Goal: Check status: Check status

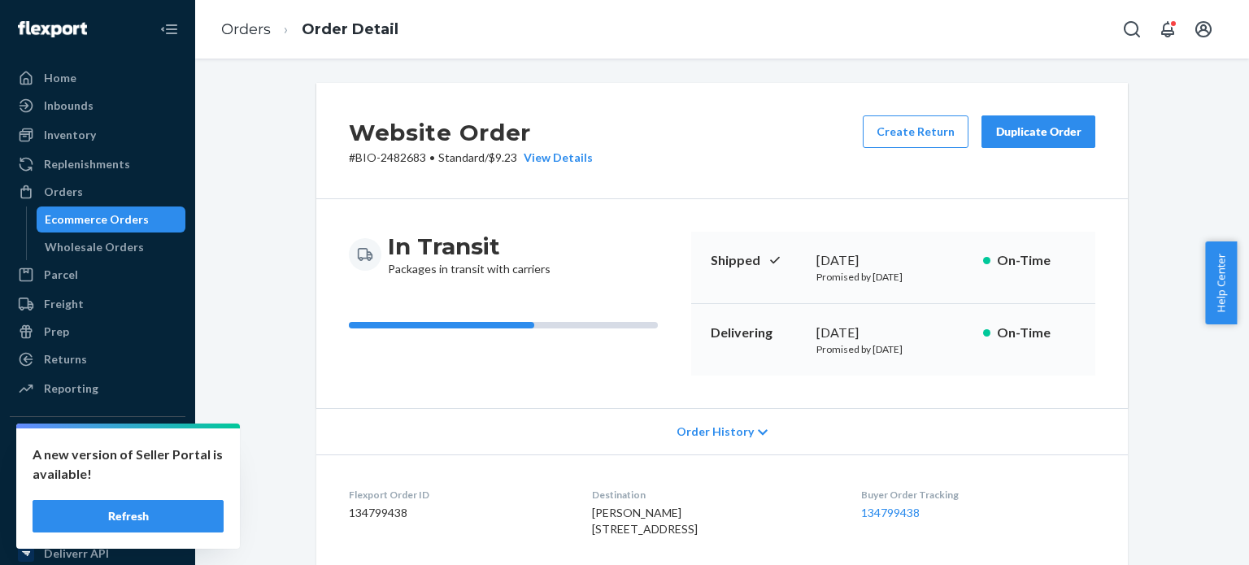
scroll to position [543, 0]
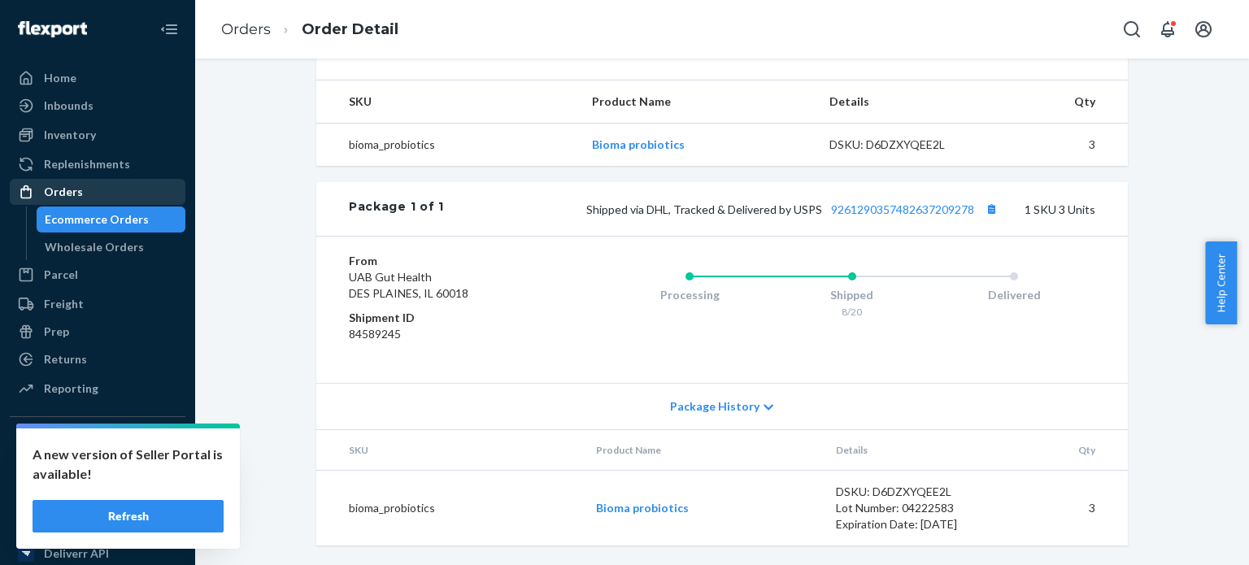
click at [133, 183] on div "Orders" at bounding box center [97, 192] width 172 height 23
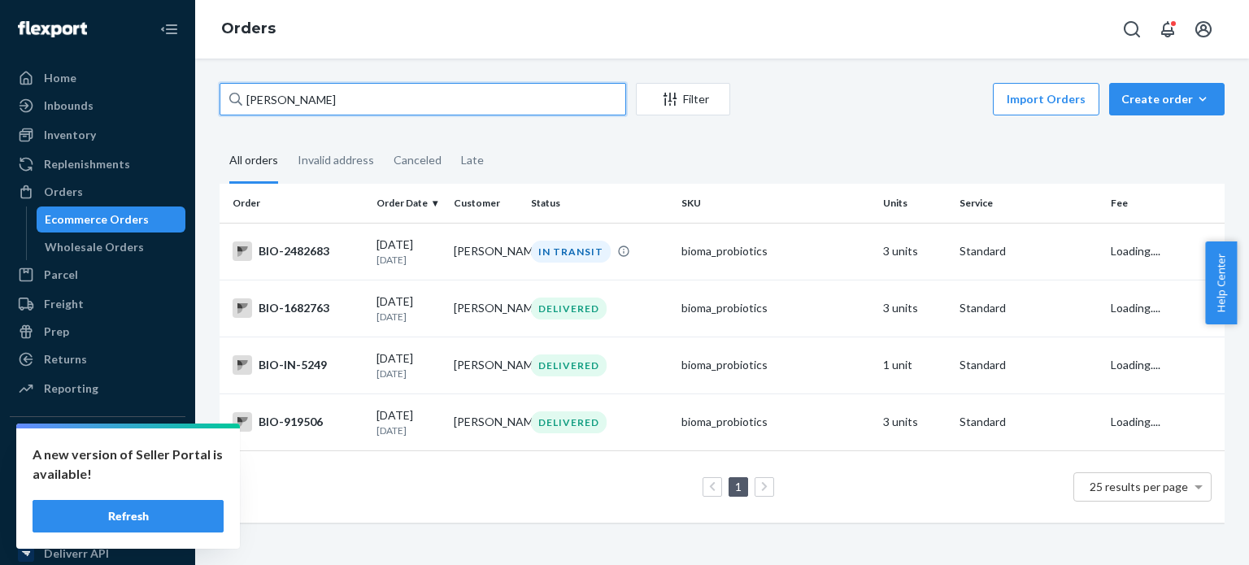
click at [331, 104] on input "Debra Lyman" at bounding box center [423, 99] width 407 height 33
paste input "Patti Towne"
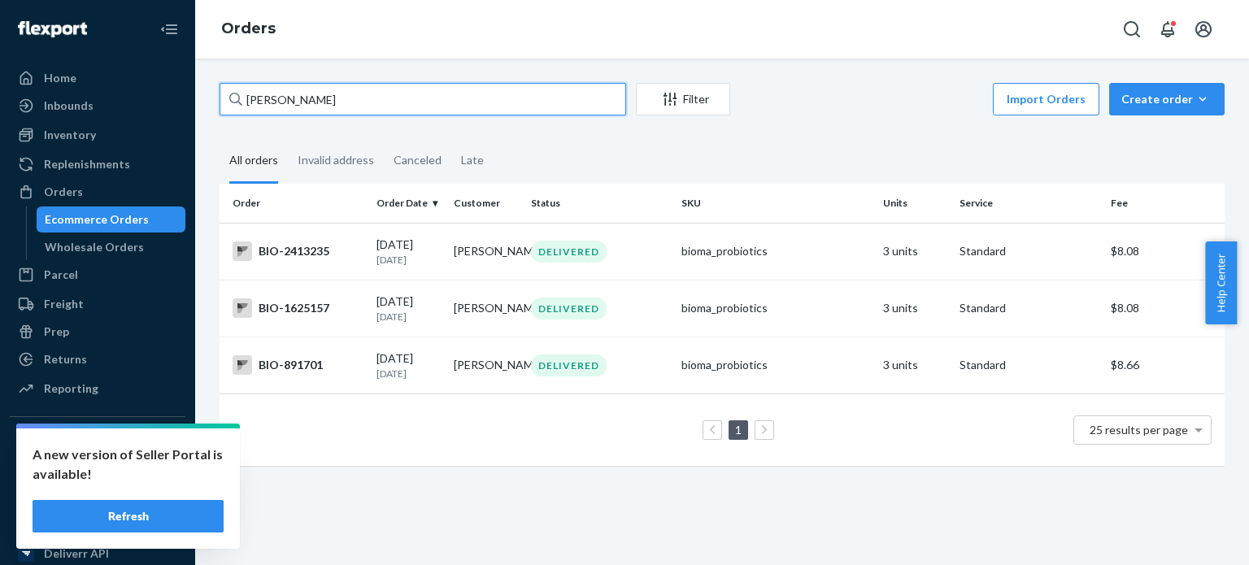
type input "Patti Towne"
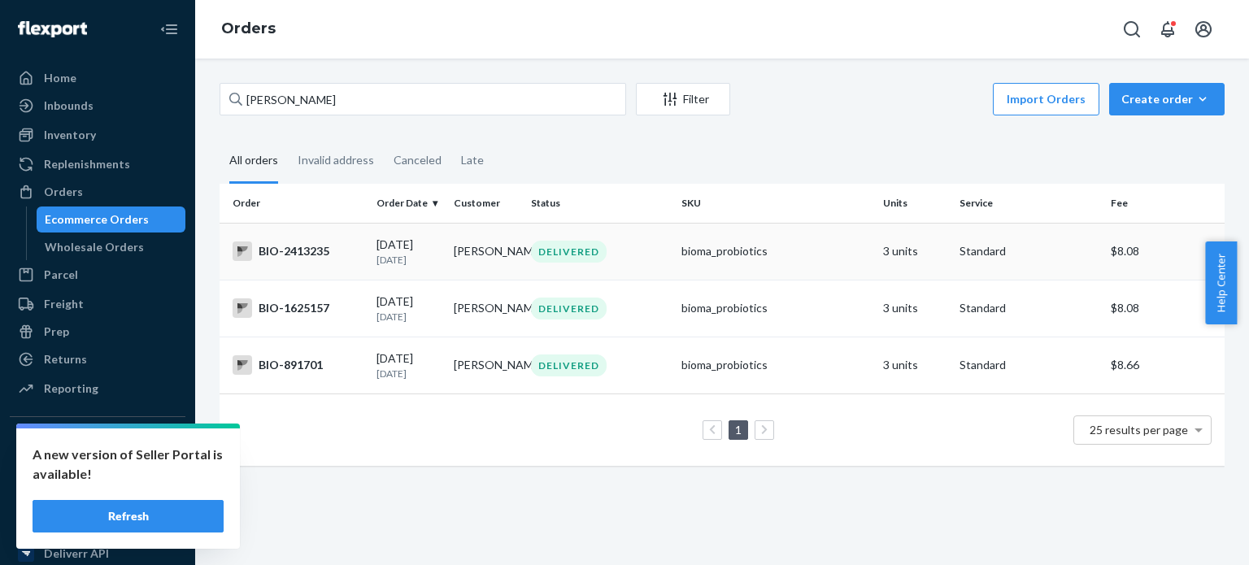
click at [289, 255] on div "BIO-2413235" at bounding box center [298, 252] width 131 height 20
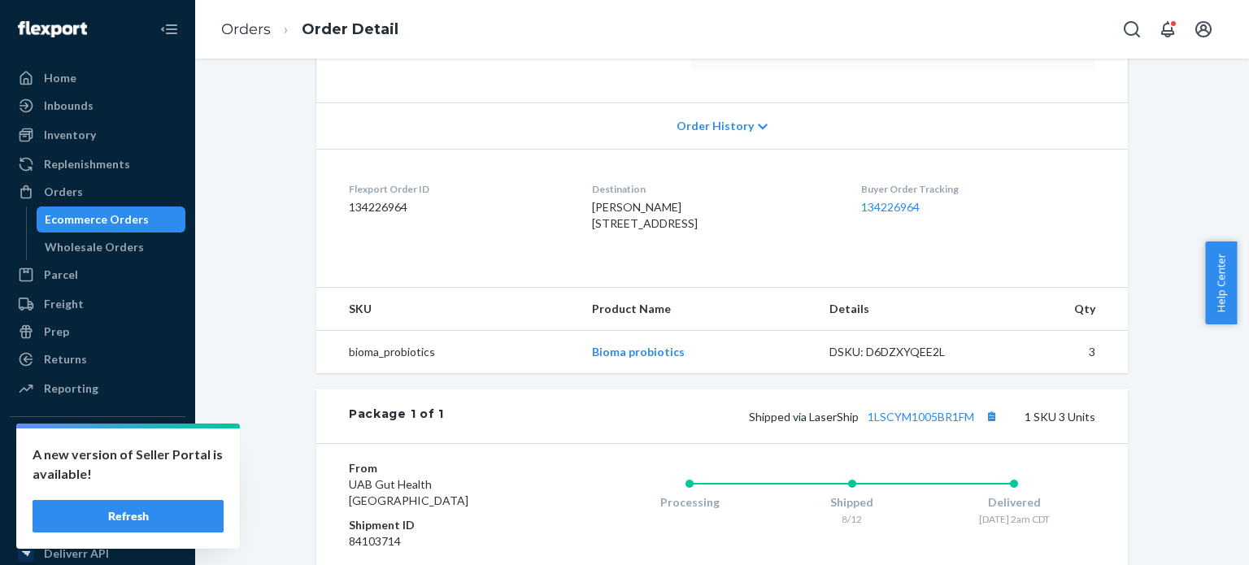
scroll to position [332, 0]
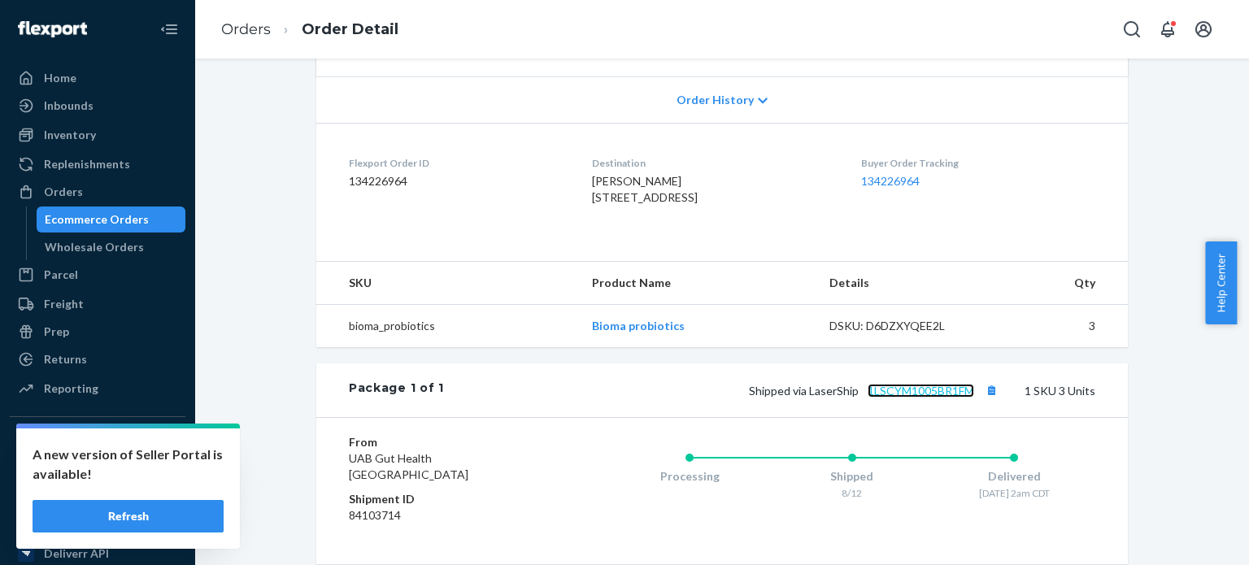
click at [875, 398] on link "1LSCYM1005BR1FM" at bounding box center [921, 391] width 107 height 14
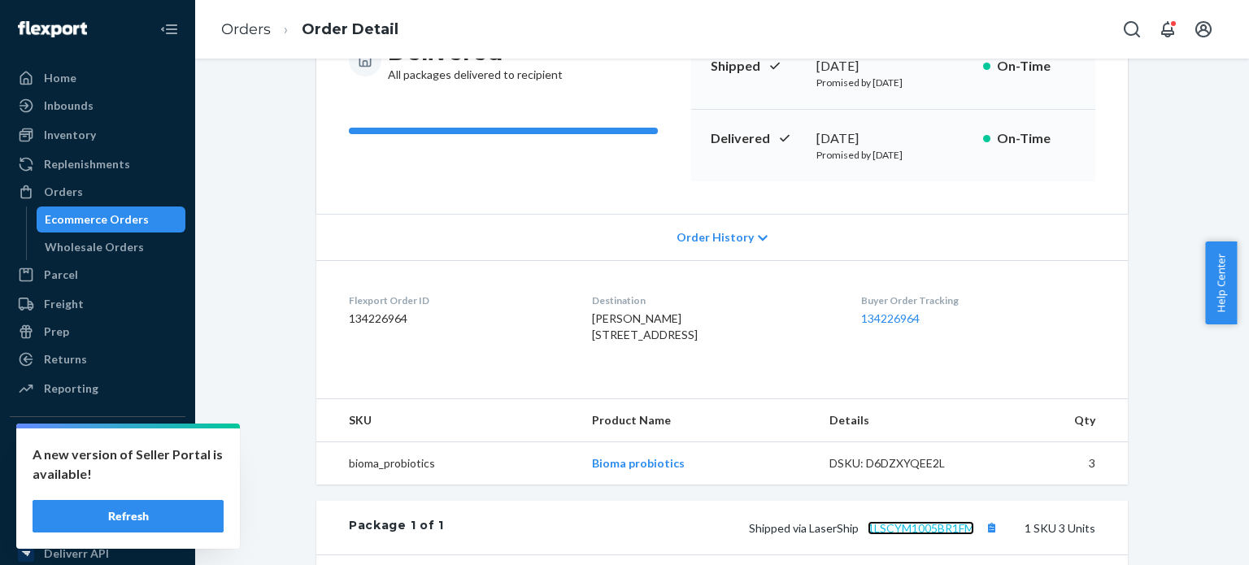
scroll to position [0, 0]
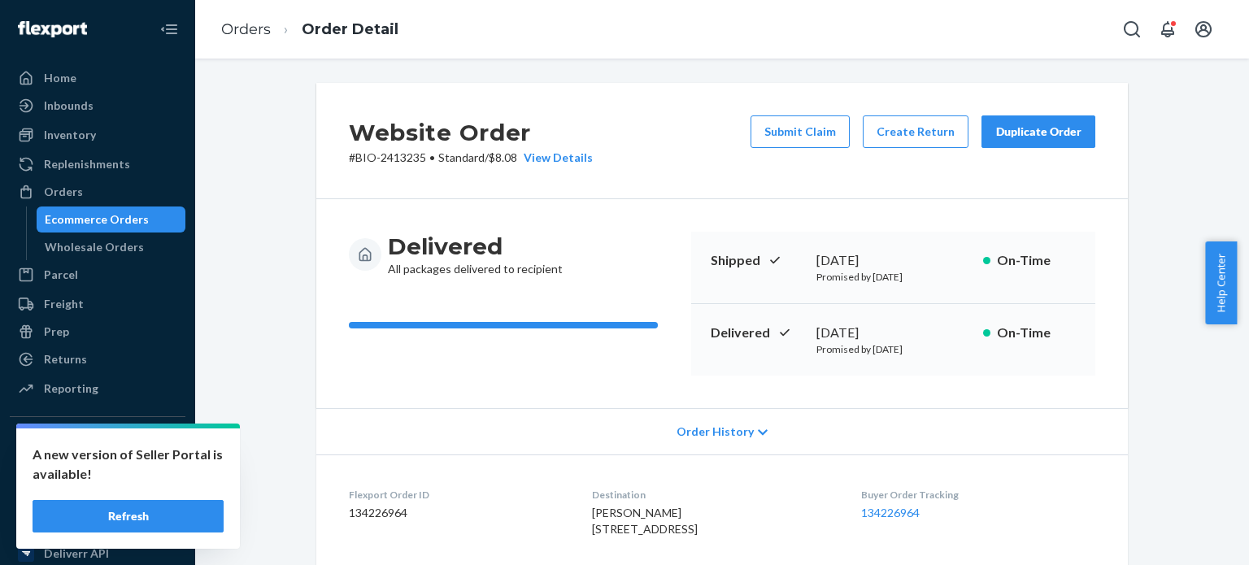
click at [407, 163] on p "# BIO-2413235 • Standard / $8.08 View Details" at bounding box center [471, 158] width 244 height 16
copy p "2413235"
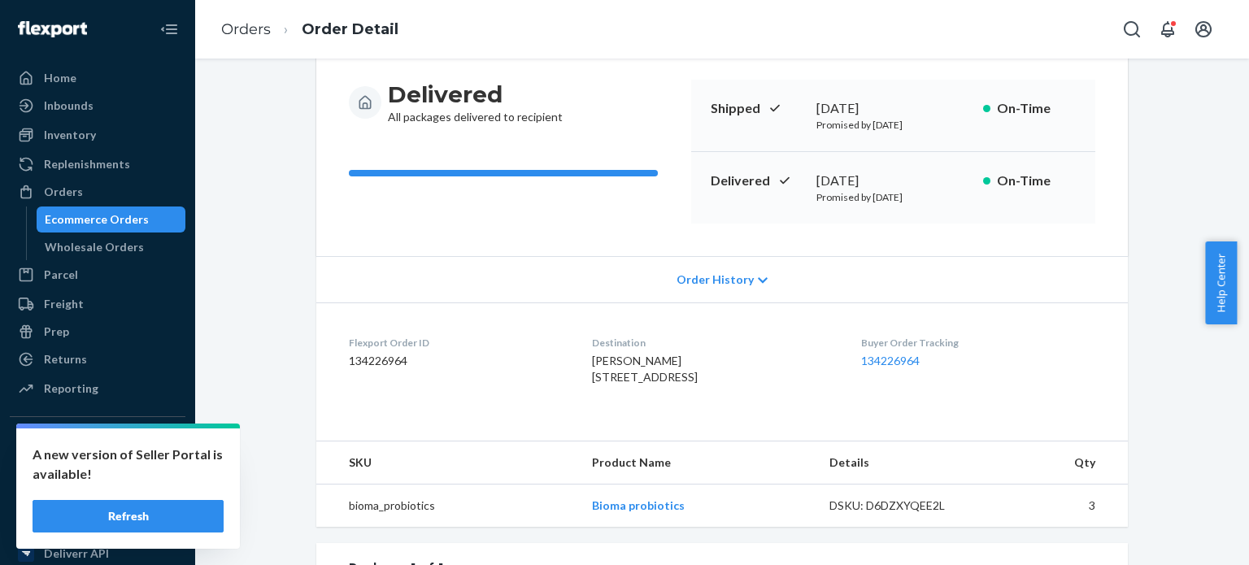
scroll to position [153, 0]
click at [77, 194] on div "Orders" at bounding box center [63, 192] width 39 height 16
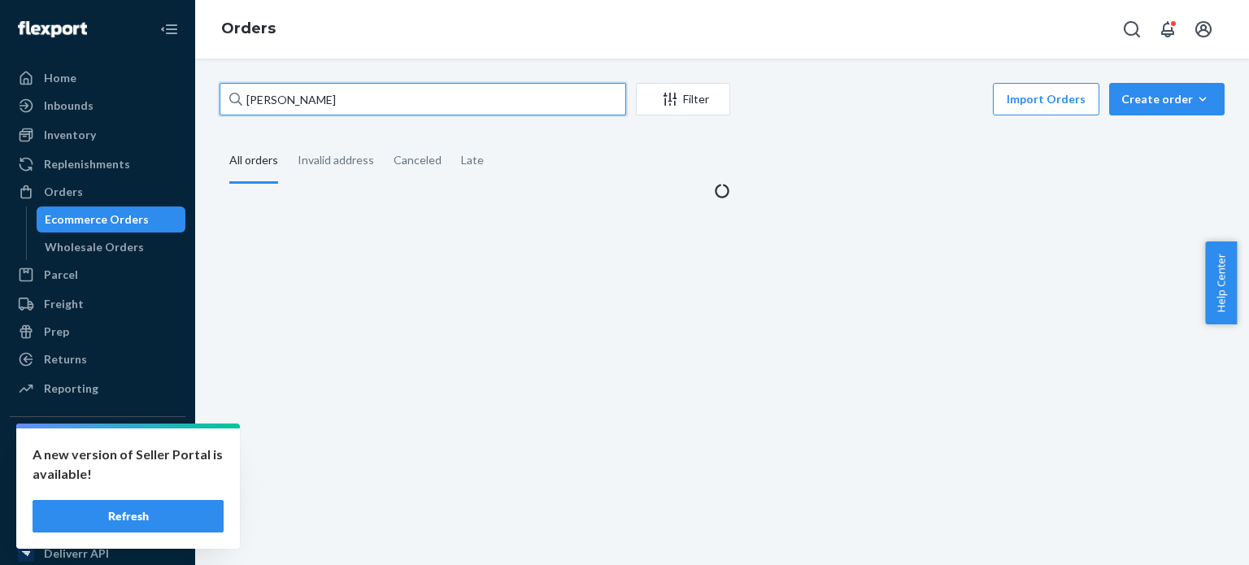
click at [312, 112] on input "Patti Towne" at bounding box center [423, 99] width 407 height 33
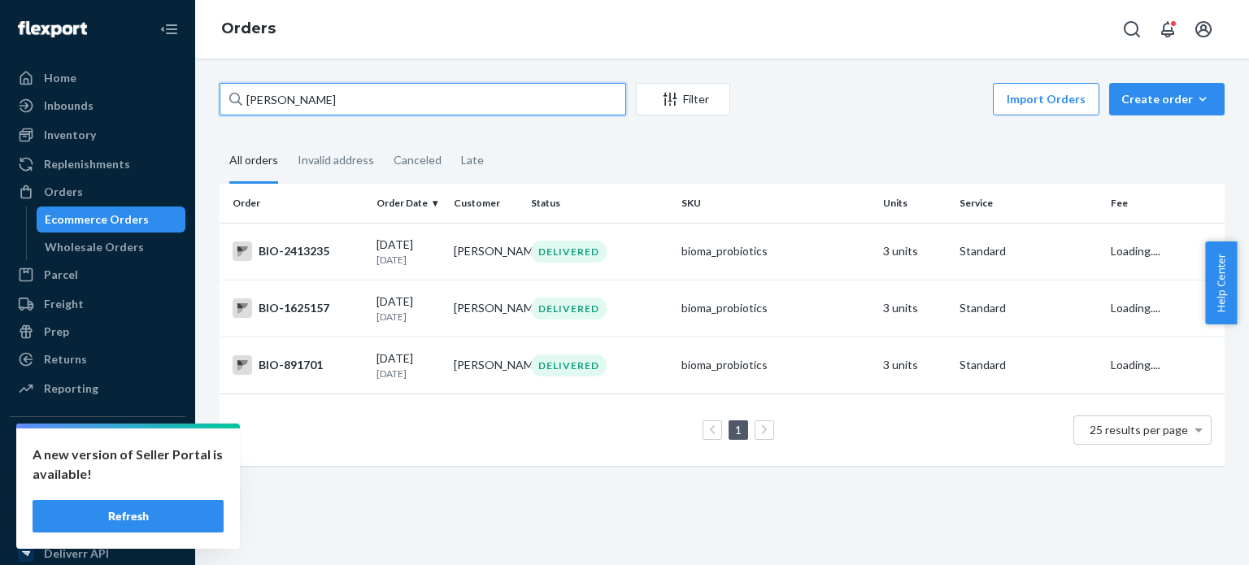
paste input "Margaret M Healey"
type input "Margaret M Healey"
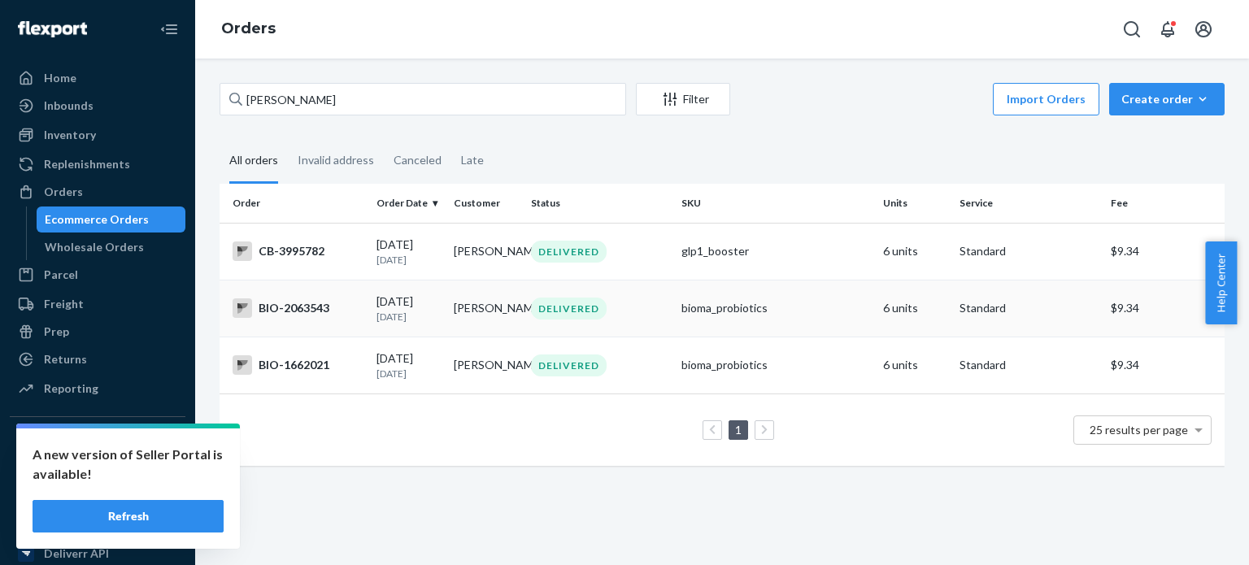
click at [304, 295] on td "BIO-2063543" at bounding box center [295, 308] width 150 height 57
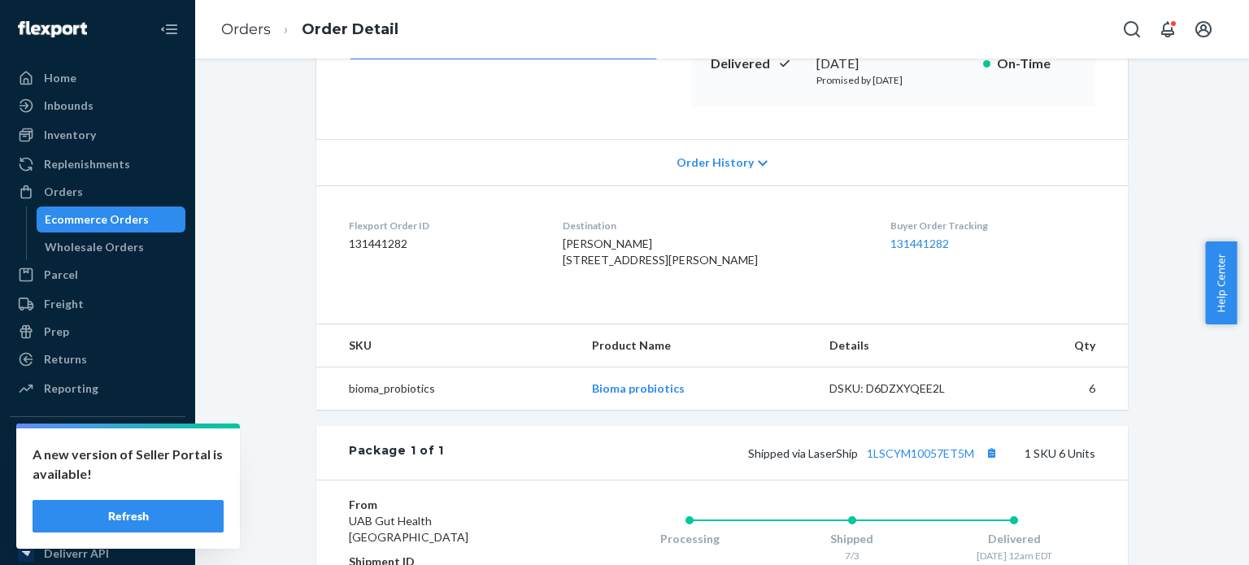
scroll to position [348, 0]
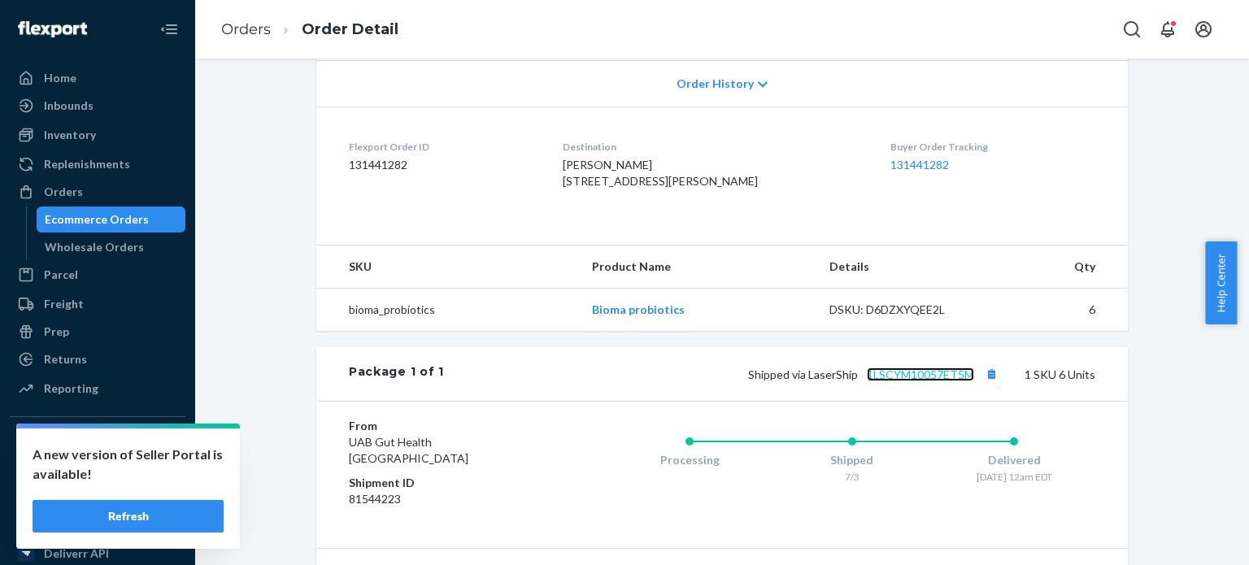
click at [875, 381] on link "1LSCYM10057ET5M" at bounding box center [920, 375] width 107 height 14
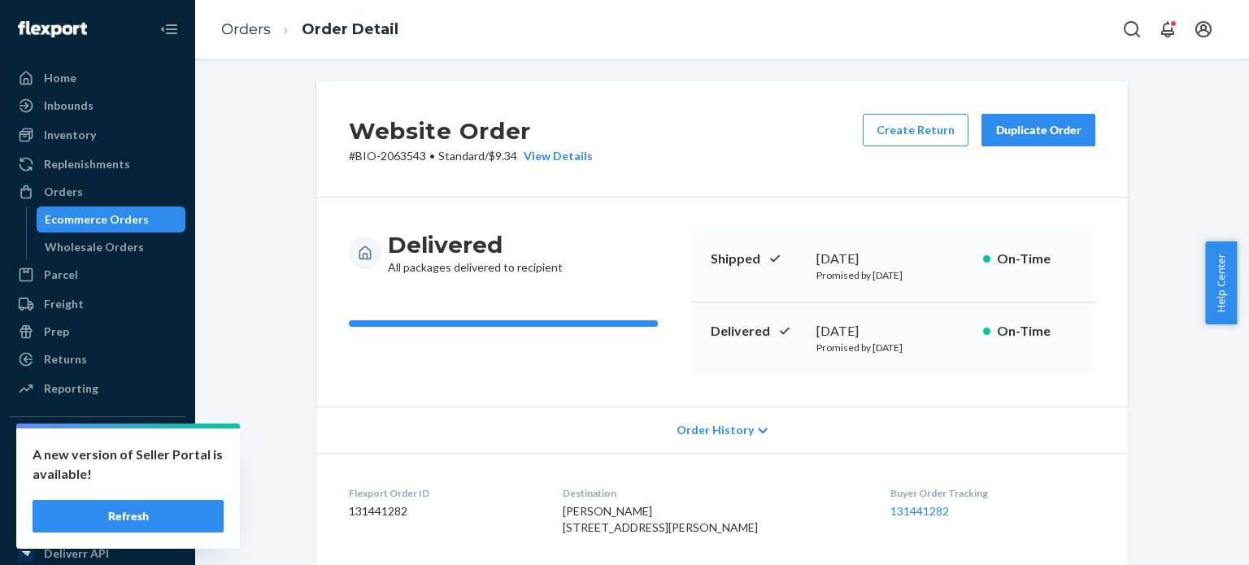
scroll to position [0, 0]
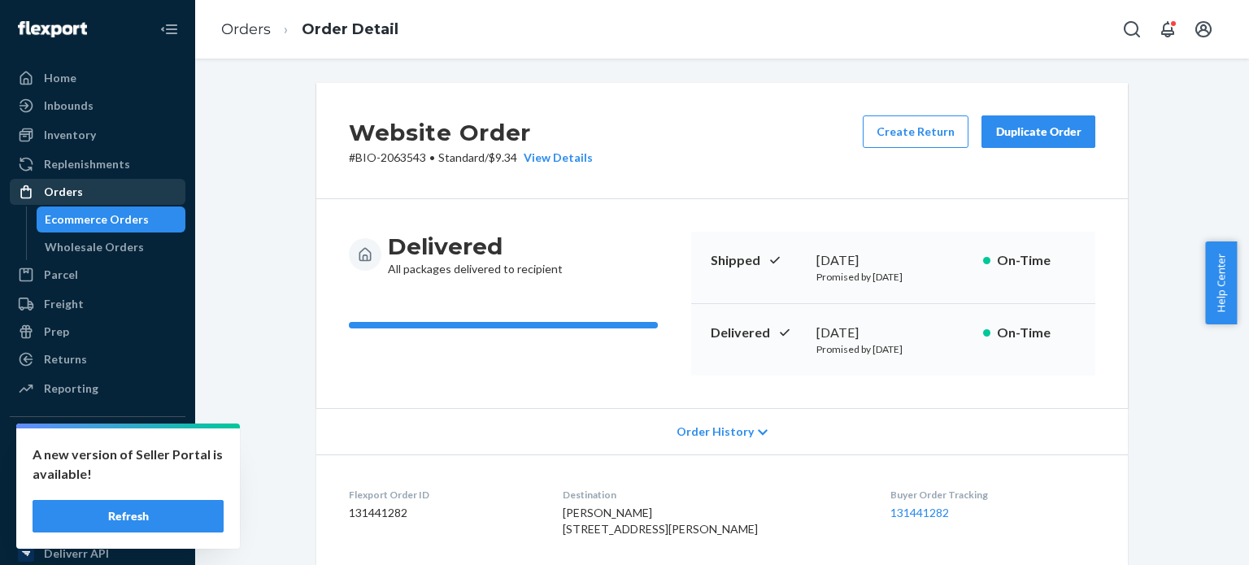
click at [100, 195] on div "Orders" at bounding box center [97, 192] width 172 height 23
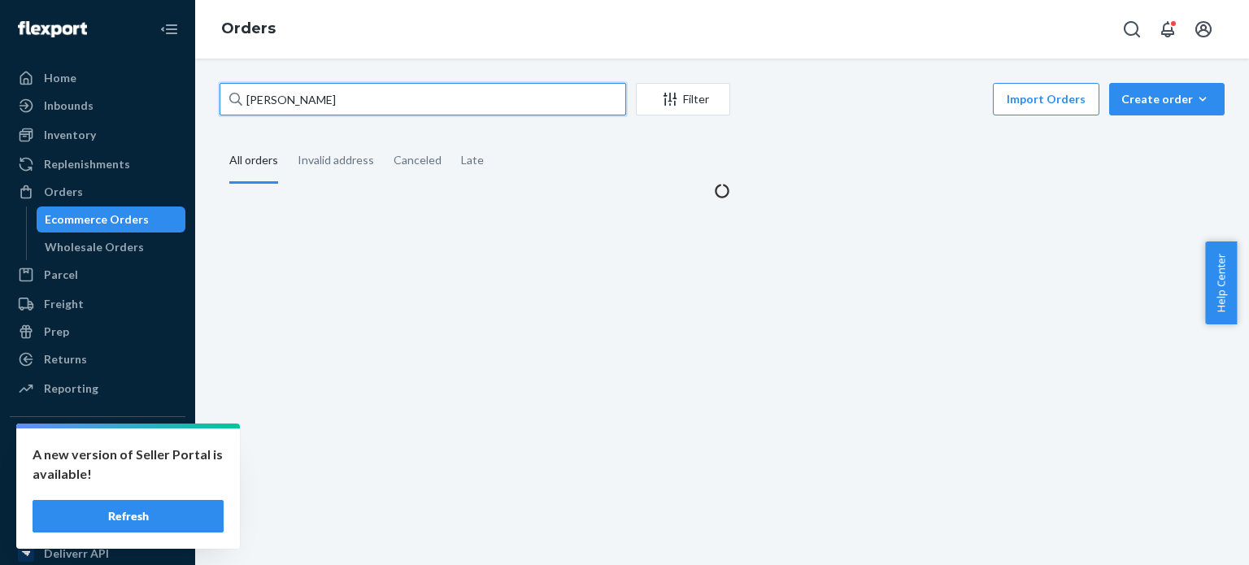
click at [523, 94] on input "Margaret M Healey" at bounding box center [423, 99] width 407 height 33
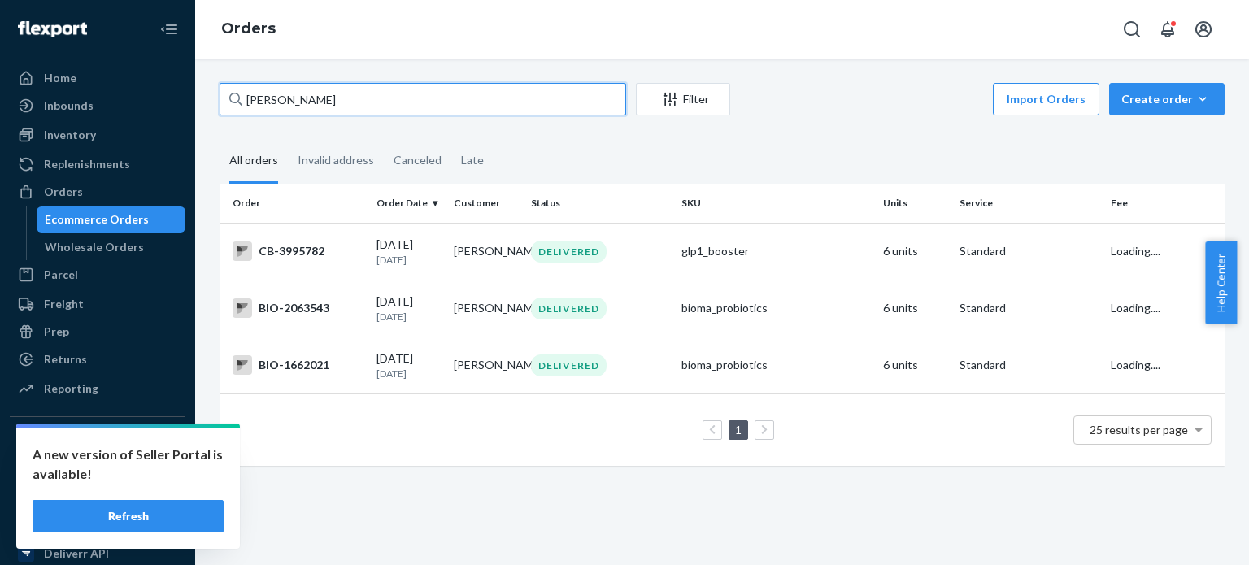
click at [523, 94] on input "Margaret M Healey" at bounding box center [423, 99] width 407 height 33
paste input "Karine Bakhoum"
drag, startPoint x: 268, startPoint y: 100, endPoint x: 229, endPoint y: 95, distance: 39.3
click at [229, 95] on div "Karine Bakhoum" at bounding box center [423, 99] width 407 height 33
click at [333, 107] on input "Karine Bakhoum" at bounding box center [423, 99] width 407 height 33
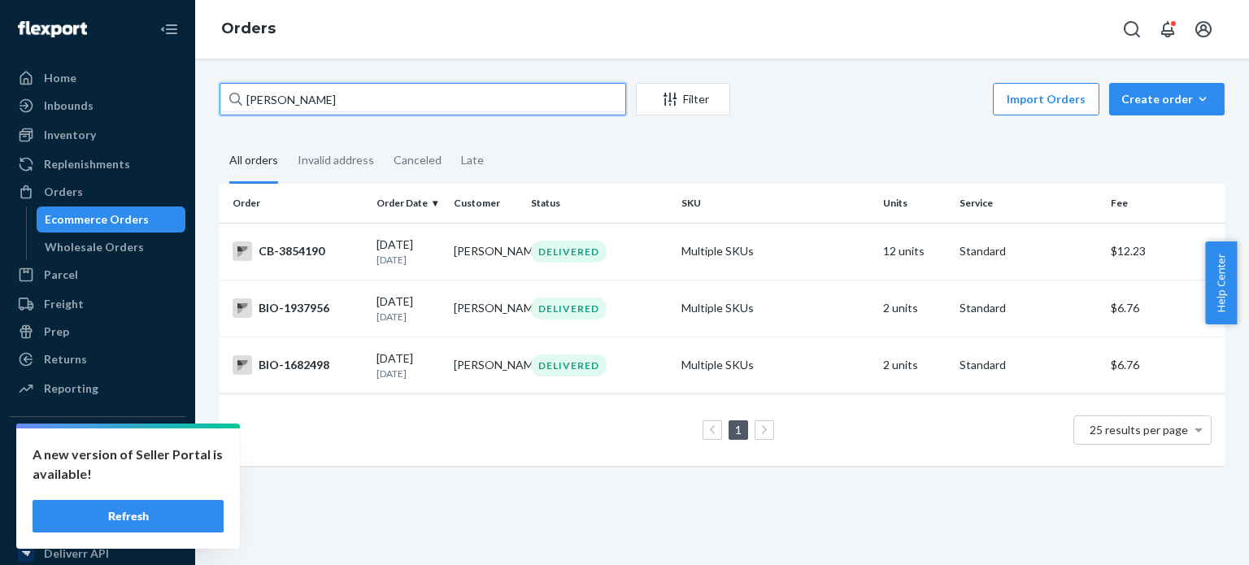
click at [333, 107] on input "Karine Bakhoum" at bounding box center [423, 99] width 407 height 33
paste input "Anna Jenkins"
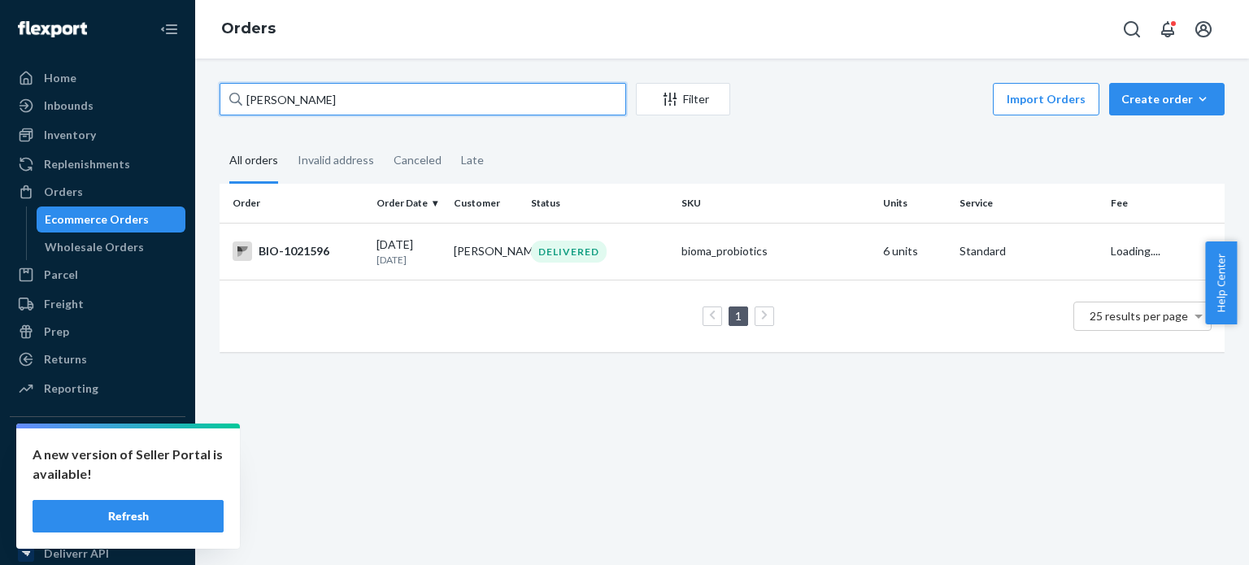
type input "Anna Jenkins"
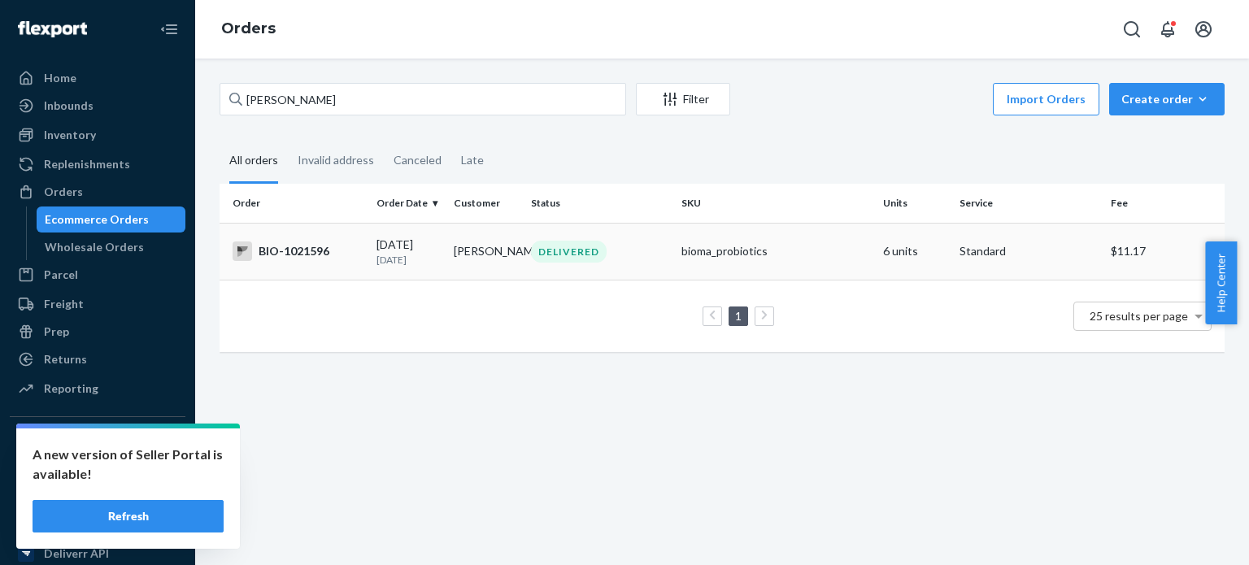
click at [307, 257] on div "BIO-1021596" at bounding box center [298, 252] width 131 height 20
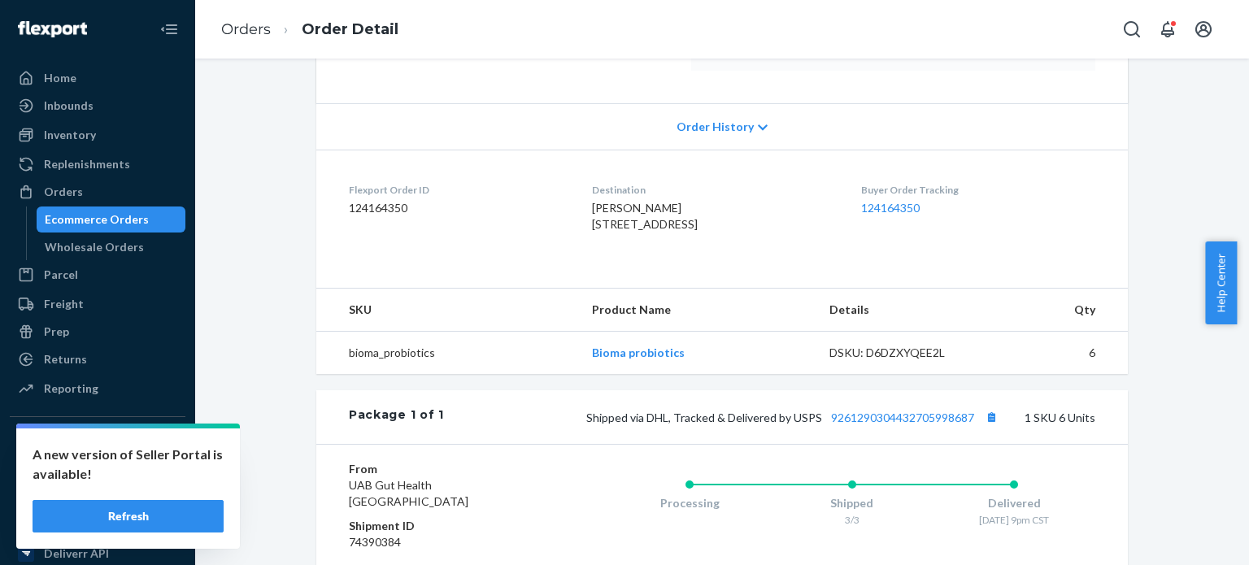
scroll to position [325, 0]
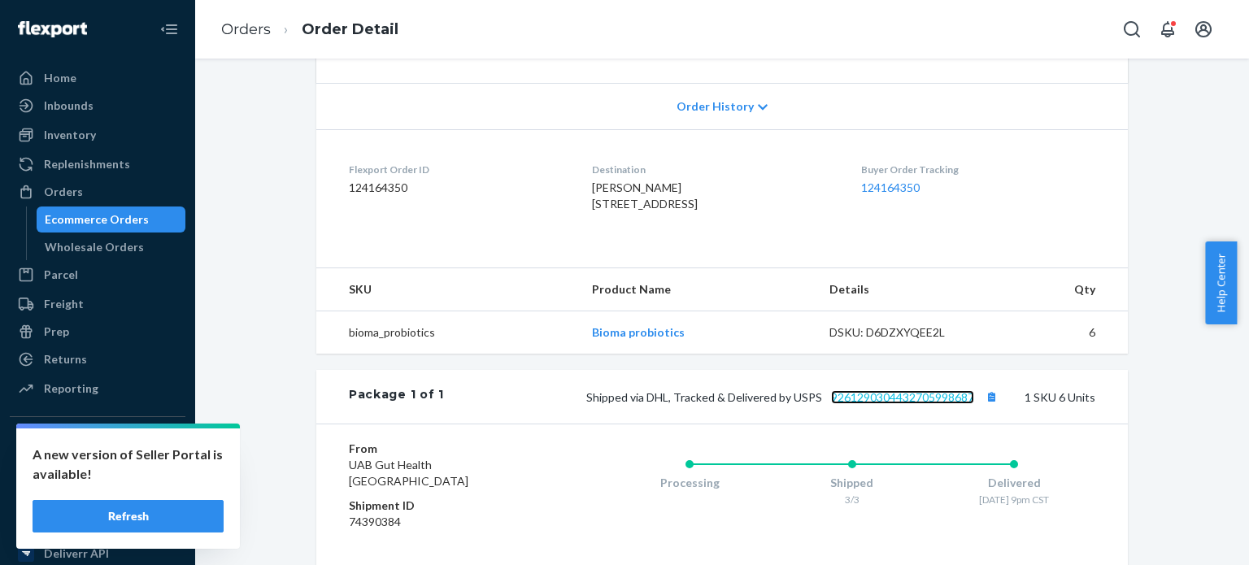
click at [898, 404] on link "9261290304432705998687" at bounding box center [902, 397] width 143 height 14
click at [123, 207] on link "Ecommerce Orders" at bounding box center [112, 220] width 150 height 26
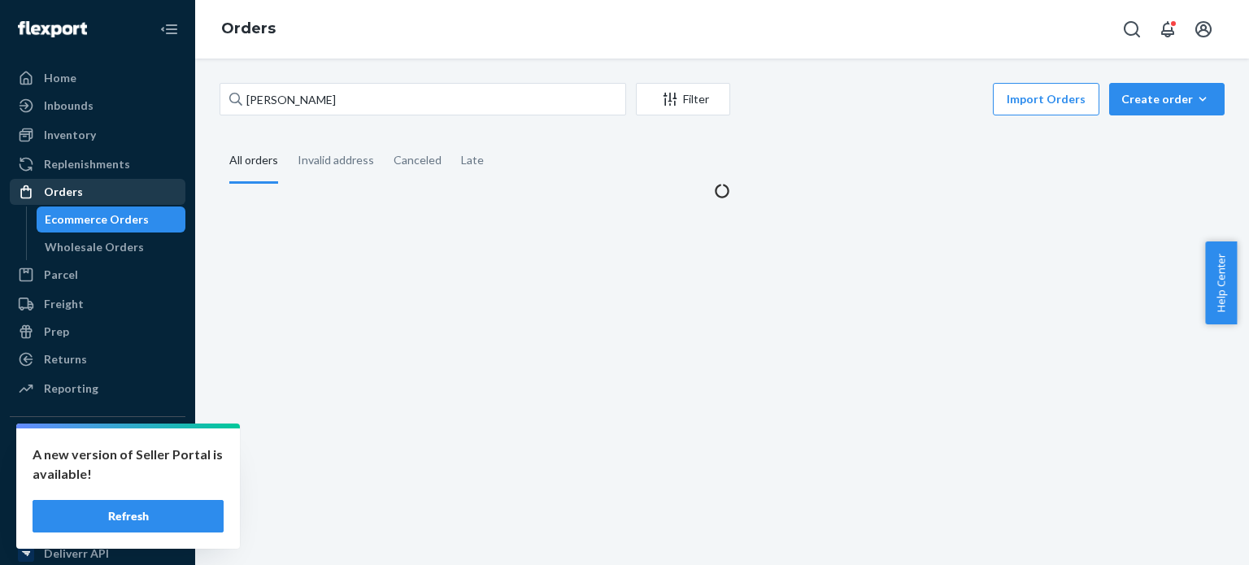
click at [123, 204] on link "Orders" at bounding box center [98, 192] width 176 height 26
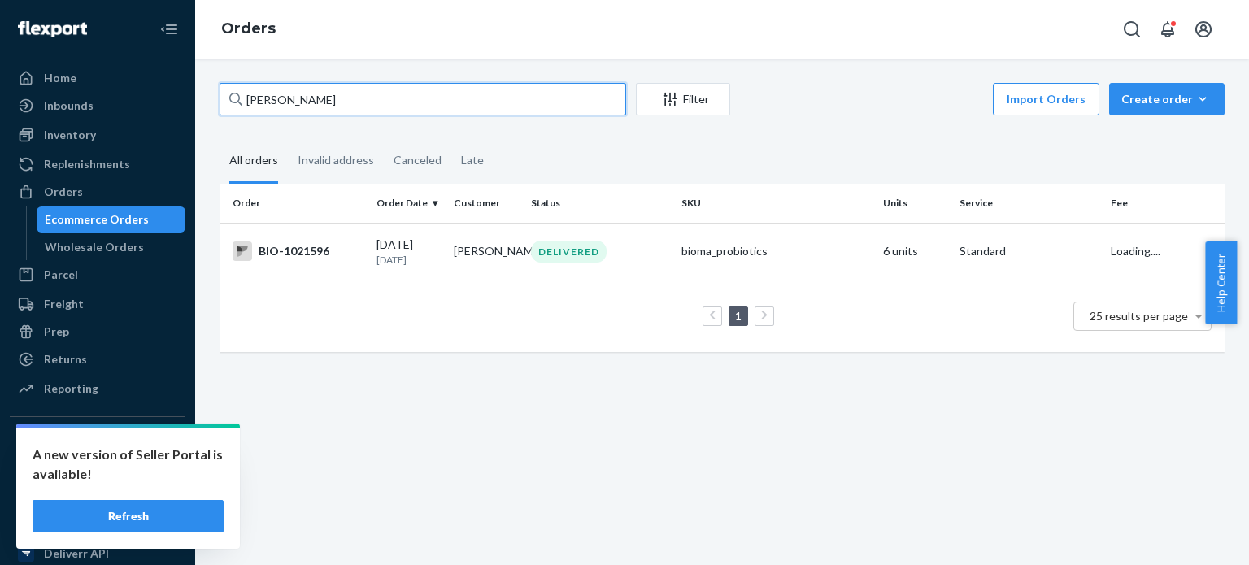
click at [269, 103] on input "Anna Jenkins" at bounding box center [423, 99] width 407 height 33
paste input "Rekha Nair"
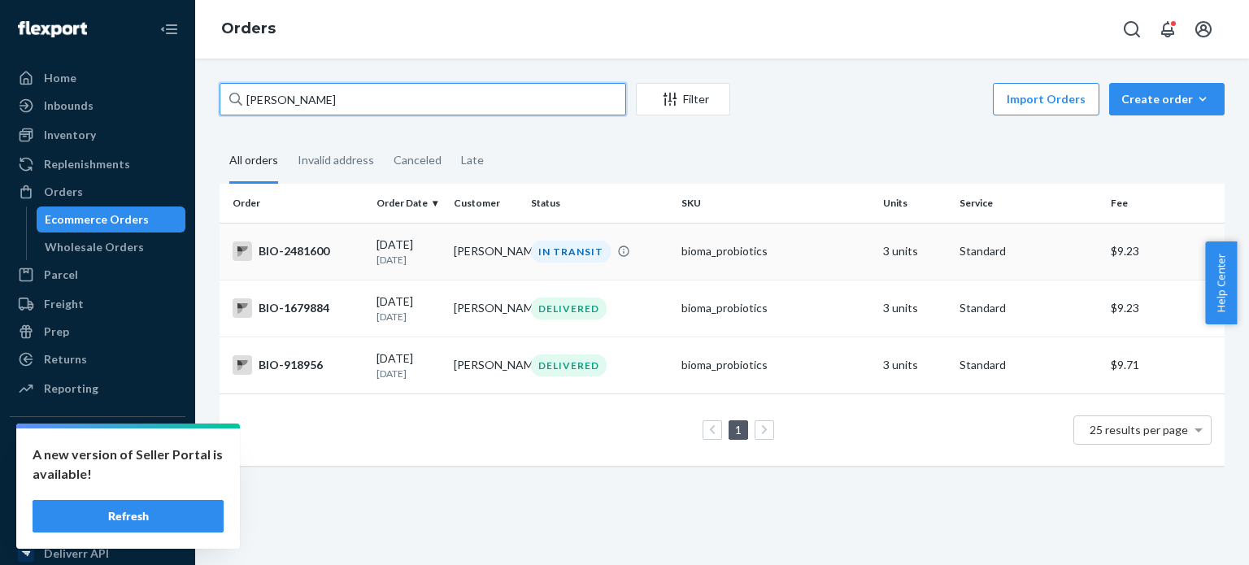
type input "Rekha Nair"
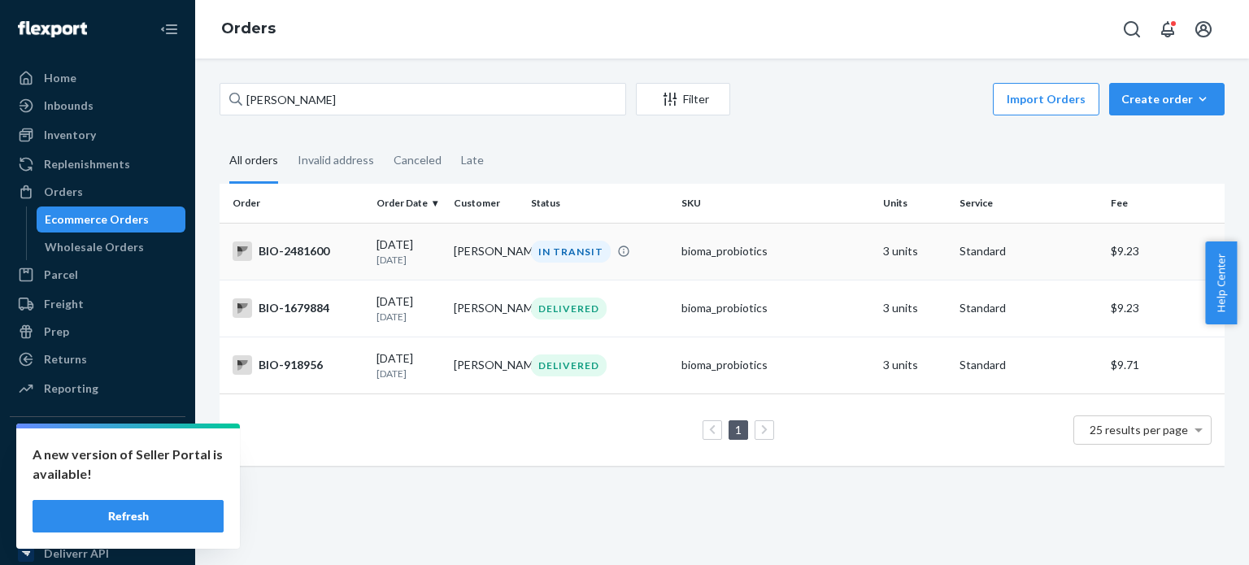
click at [294, 245] on div "BIO-2481600" at bounding box center [298, 252] width 131 height 20
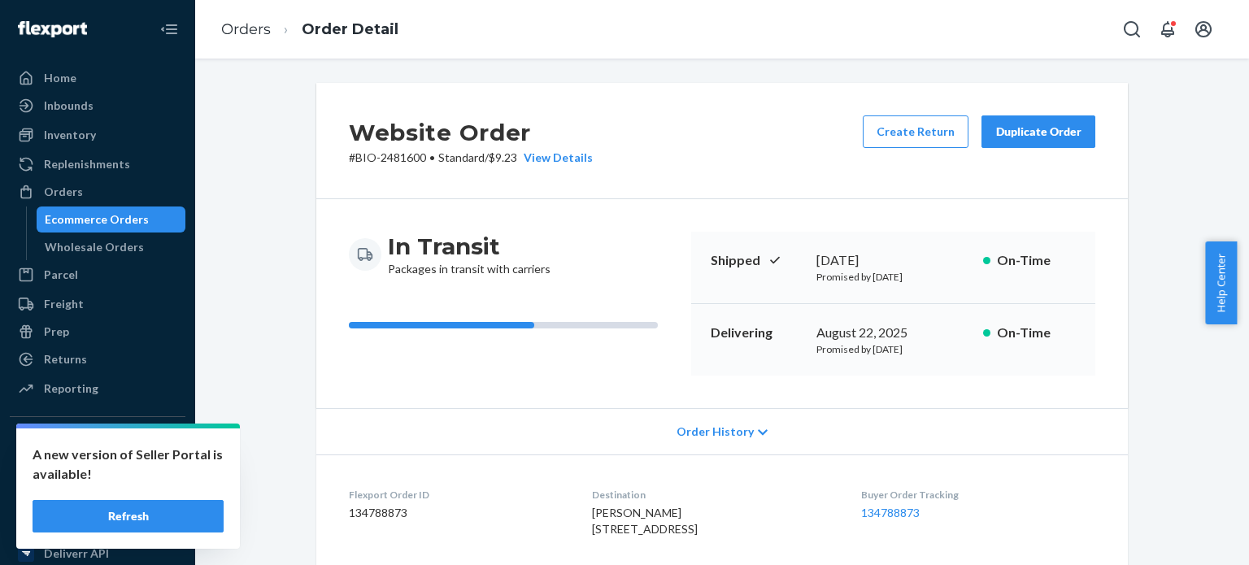
click at [385, 155] on p "# BIO-2481600 • Standard / $9.23 View Details" at bounding box center [471, 158] width 244 height 16
copy p "2481600"
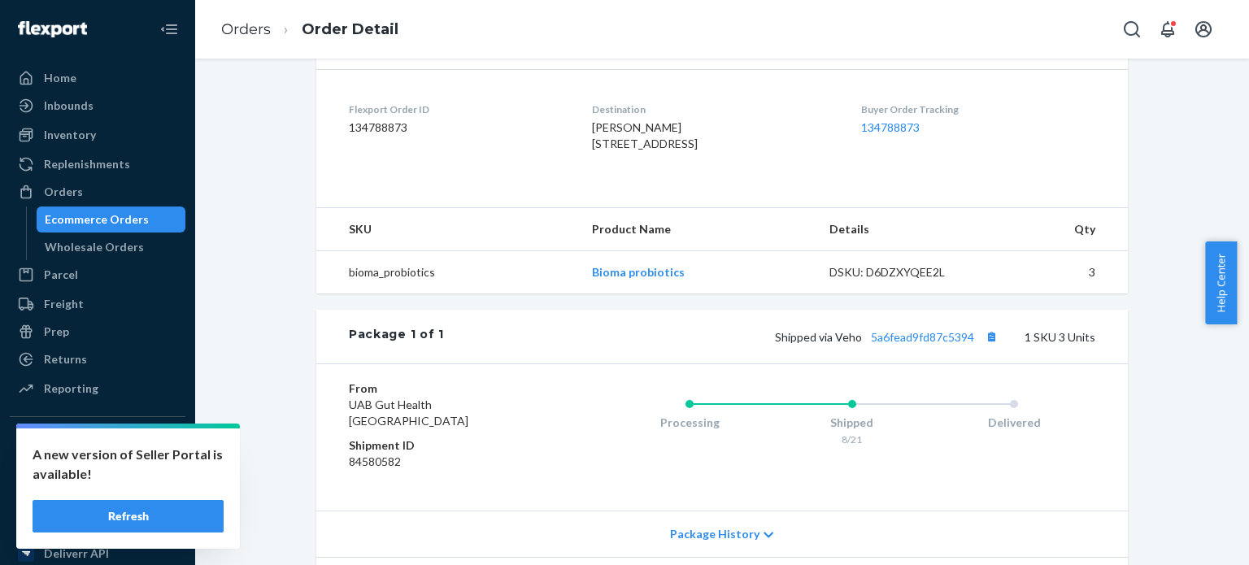
scroll to position [488, 0]
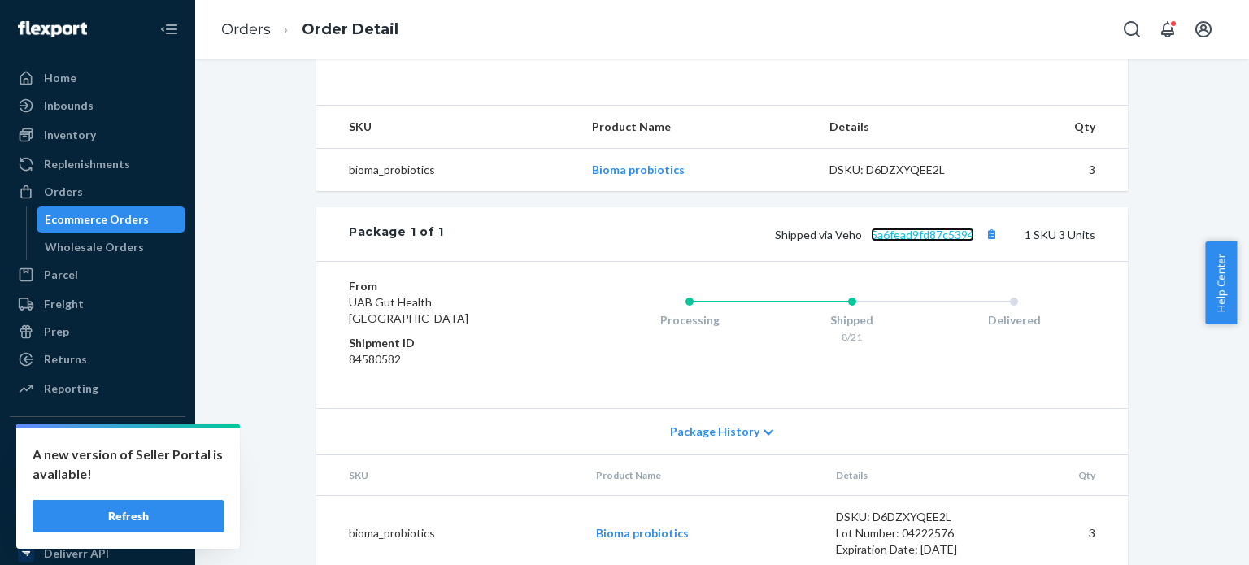
click at [902, 242] on link "5a6fead9fd87c5394" at bounding box center [922, 235] width 103 height 14
click at [84, 198] on div "Orders" at bounding box center [97, 192] width 172 height 23
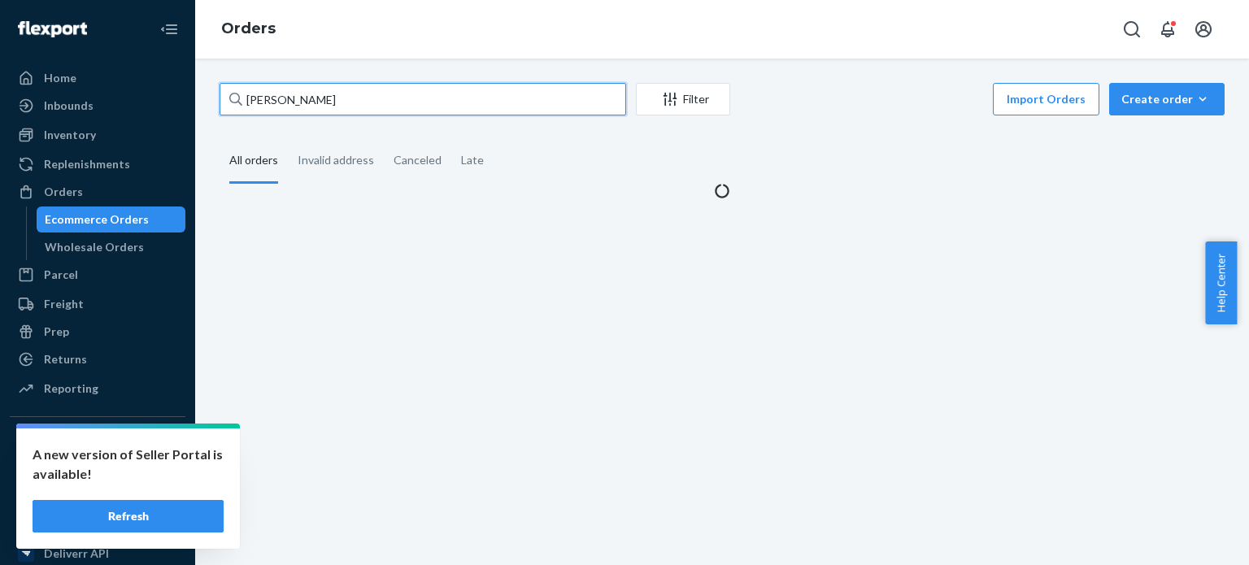
click at [316, 109] on input "Rekha Nair" at bounding box center [423, 99] width 407 height 33
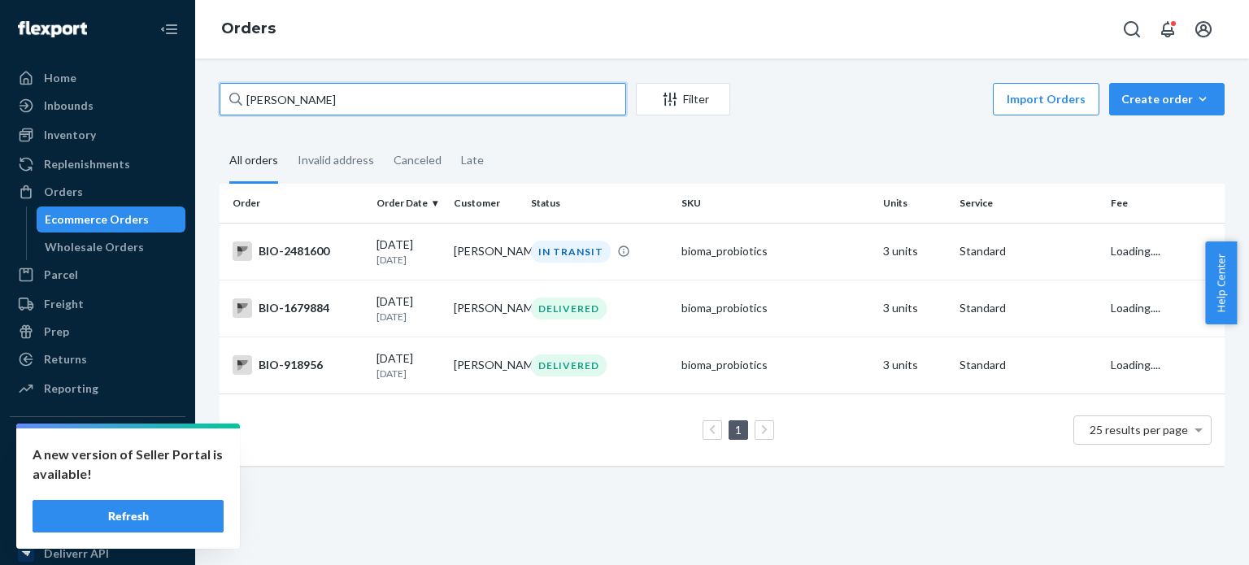
click at [316, 109] on input "Rekha Nair" at bounding box center [423, 99] width 407 height 33
paste input "Noma Johnson"
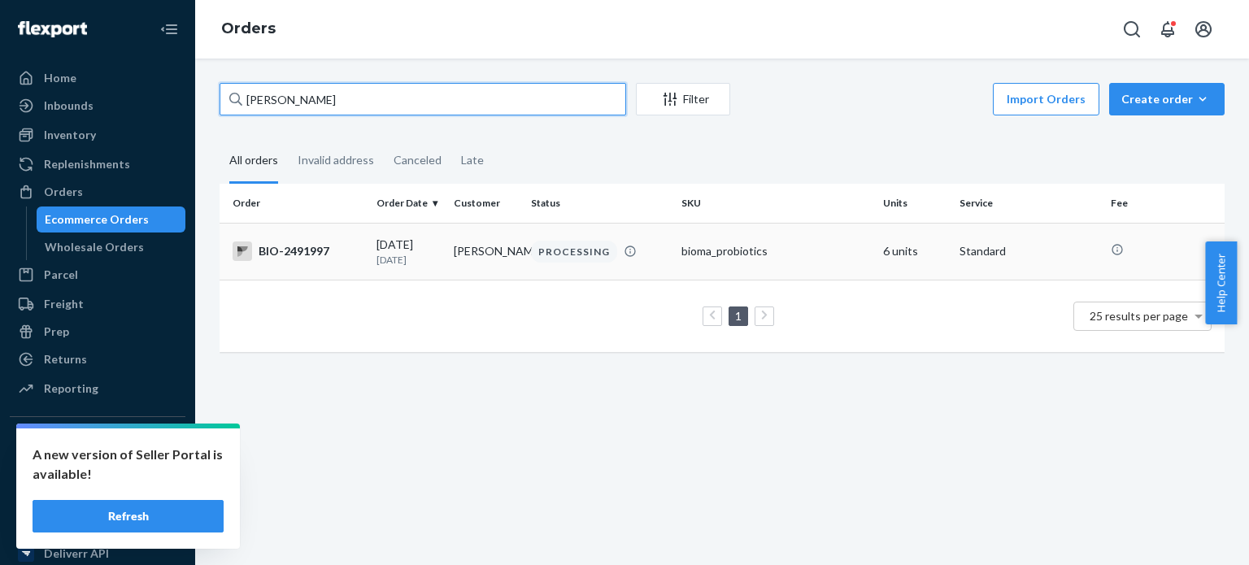
type input "Noma Johnson"
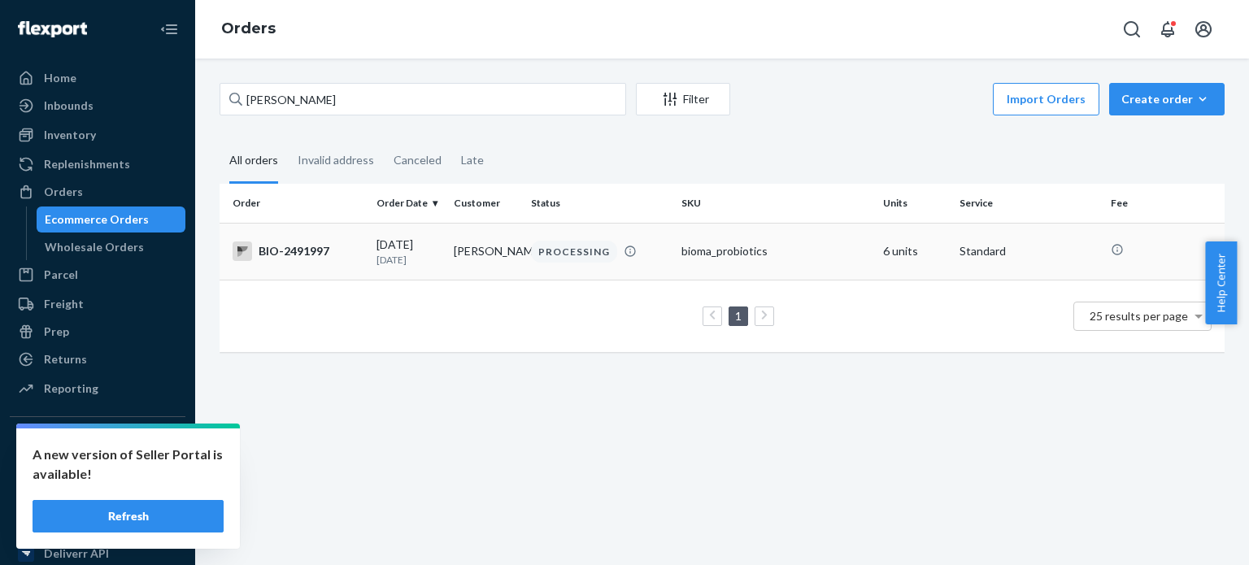
click at [291, 259] on div "BIO-2491997" at bounding box center [298, 252] width 131 height 20
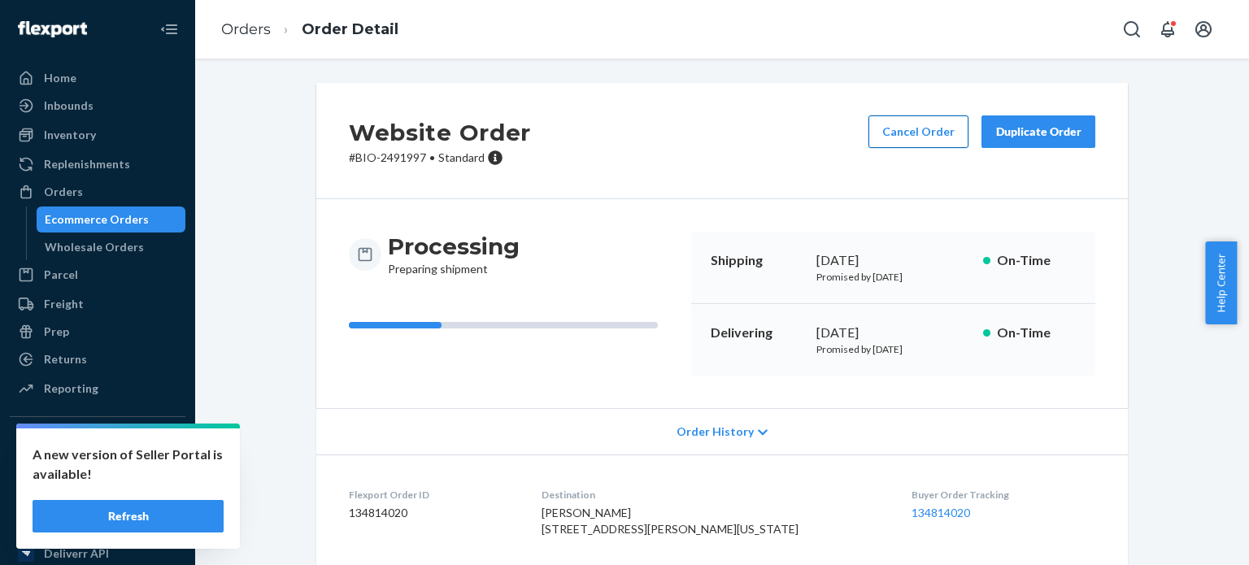
click at [917, 133] on button "Cancel Order" at bounding box center [919, 131] width 100 height 33
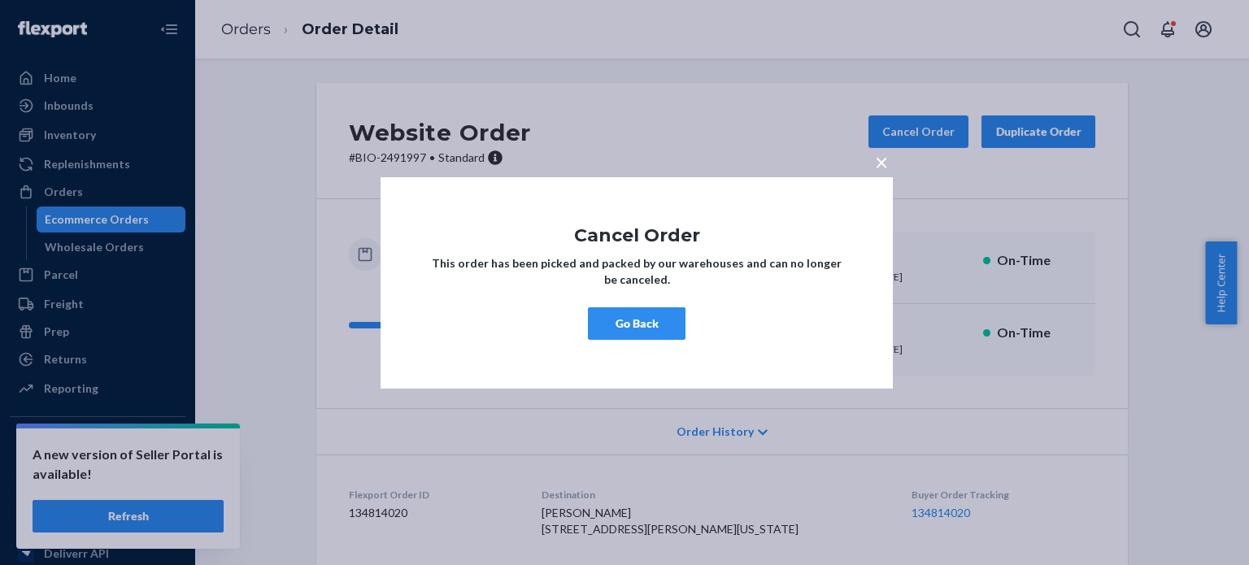
drag, startPoint x: 617, startPoint y: 315, endPoint x: 339, endPoint y: 284, distance: 279.1
click at [344, 284] on div "× Cancel Order This order has been picked and packed by our warehouses and can …" at bounding box center [624, 282] width 1249 height 565
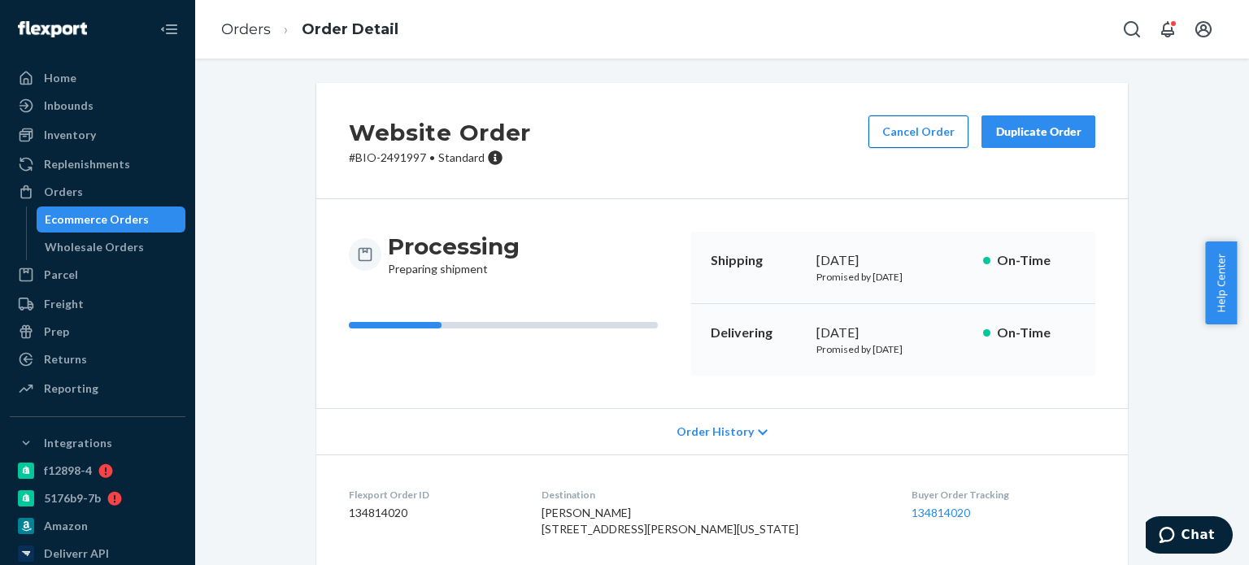
click at [928, 136] on button "Cancel Order" at bounding box center [919, 131] width 100 height 33
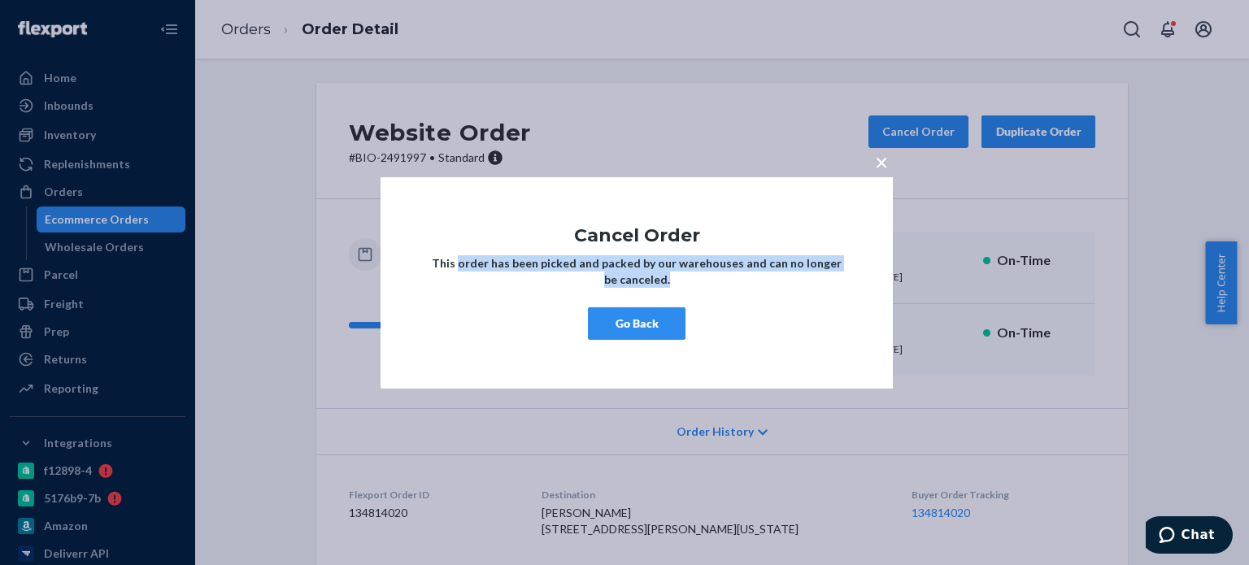
drag, startPoint x: 460, startPoint y: 264, endPoint x: 710, endPoint y: 280, distance: 250.2
click at [710, 280] on p "This order has been picked and packed by our warehouses and can no longer be ca…" at bounding box center [636, 271] width 415 height 33
copy strong "order has been picked and packed by our warehouses and can no longer be cancele…"
click at [644, 325] on button "Go Back" at bounding box center [637, 323] width 98 height 33
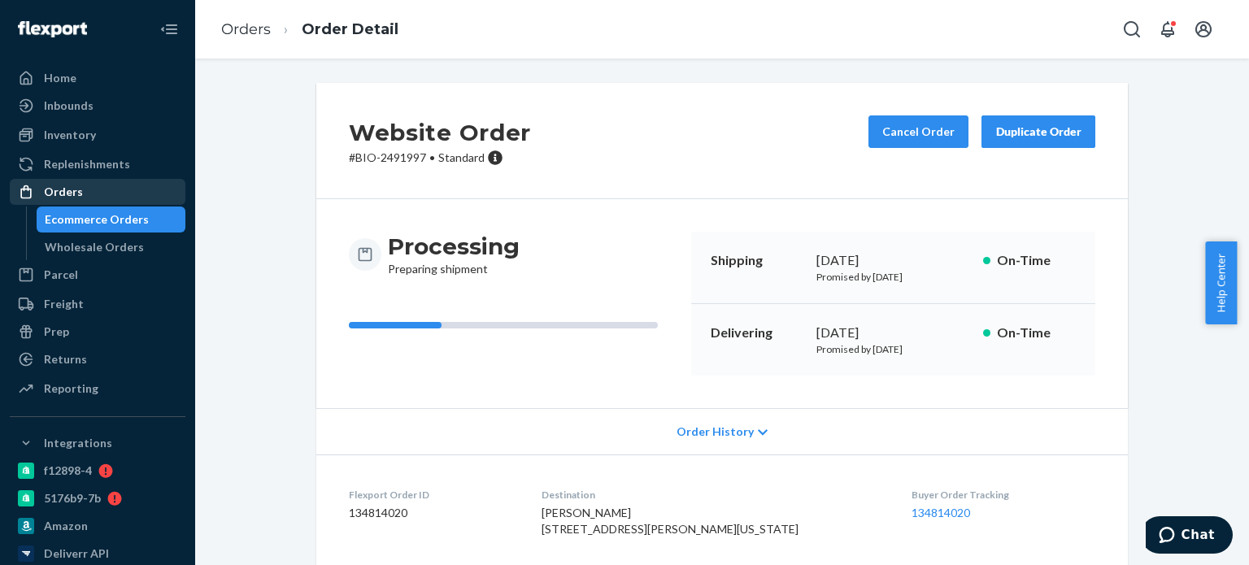
click at [70, 195] on div "Orders" at bounding box center [63, 192] width 39 height 16
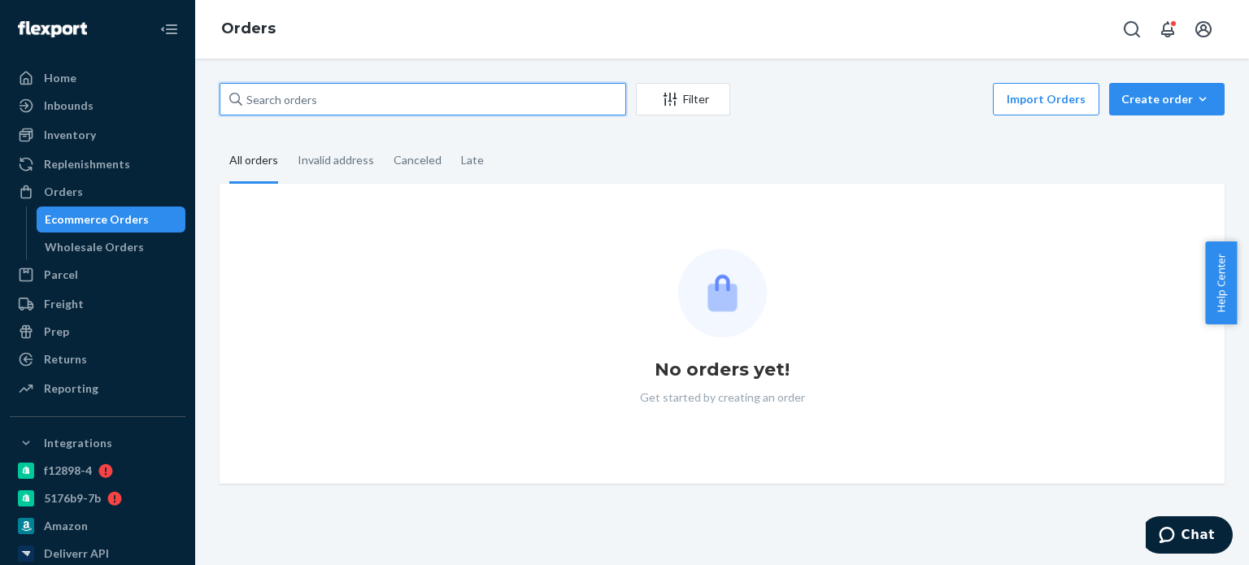
click at [365, 94] on input "text" at bounding box center [423, 99] width 407 height 33
paste input "Maria Figueroa"
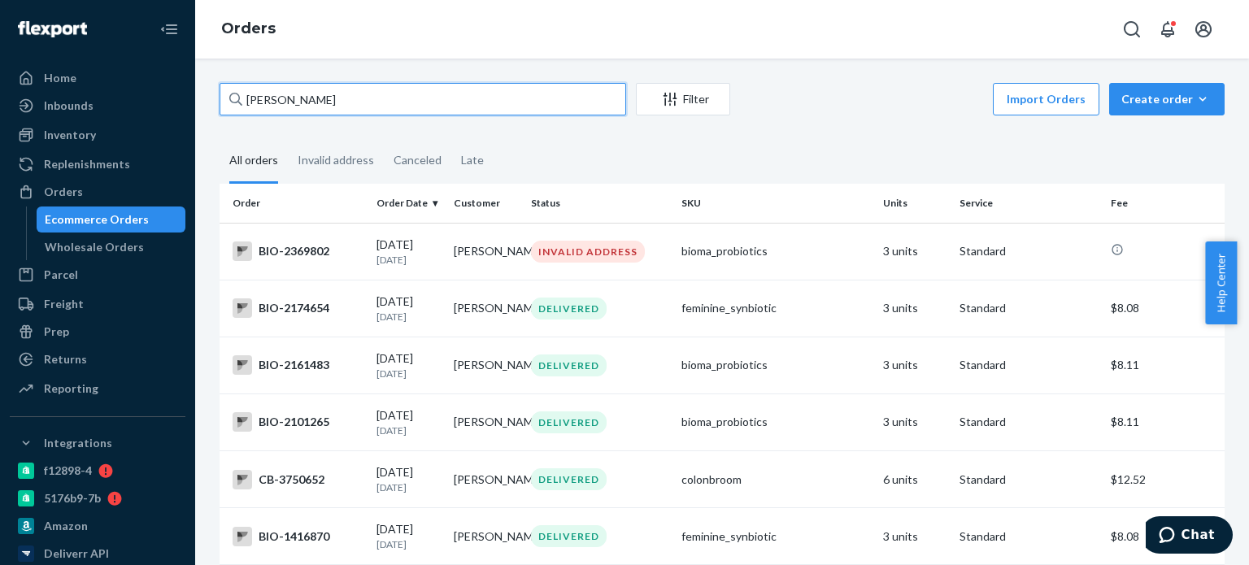
drag, startPoint x: 268, startPoint y: 100, endPoint x: 247, endPoint y: 99, distance: 21.2
click at [247, 99] on input "Maria Figueroa" at bounding box center [423, 99] width 407 height 33
type input "Maria Figueroa"
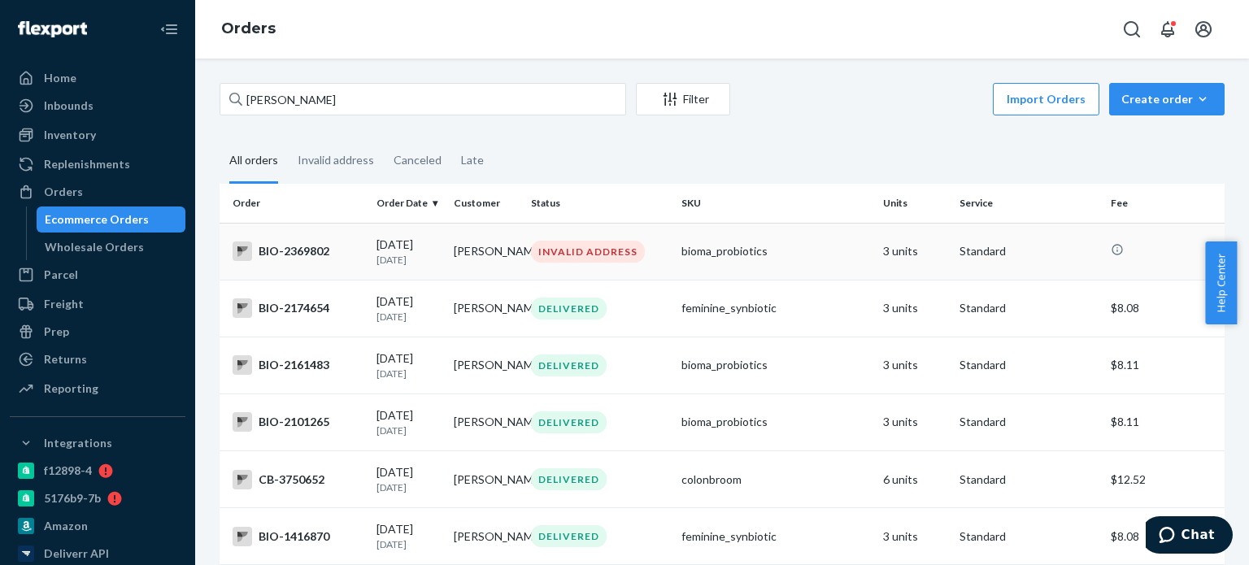
click at [307, 259] on div "BIO-2369802" at bounding box center [298, 252] width 131 height 20
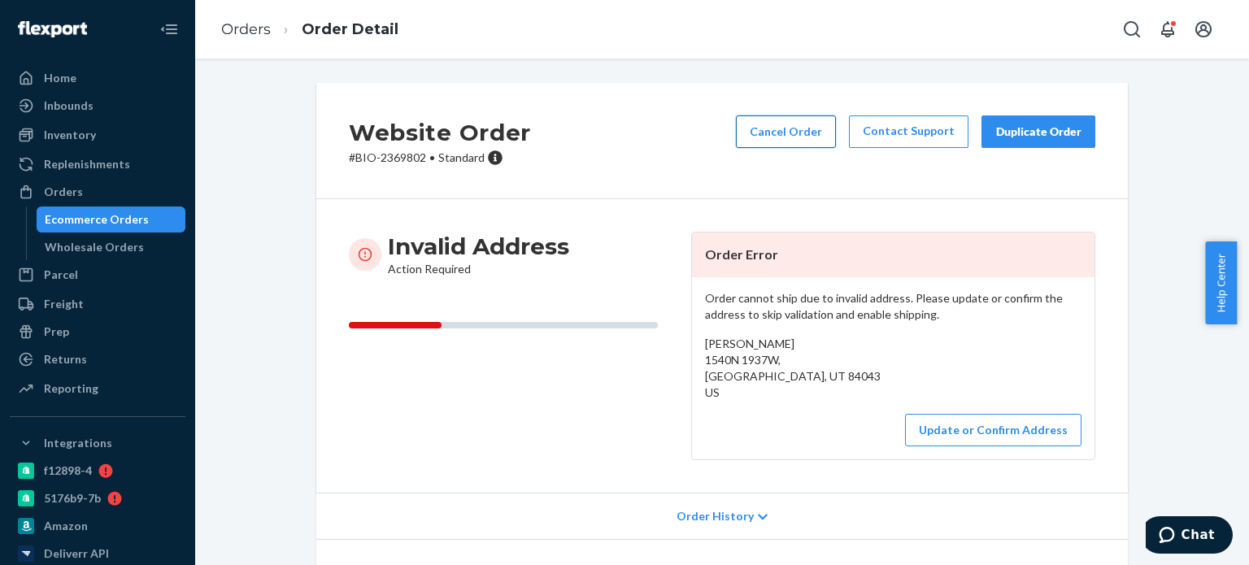
click at [804, 137] on button "Cancel Order" at bounding box center [786, 131] width 100 height 33
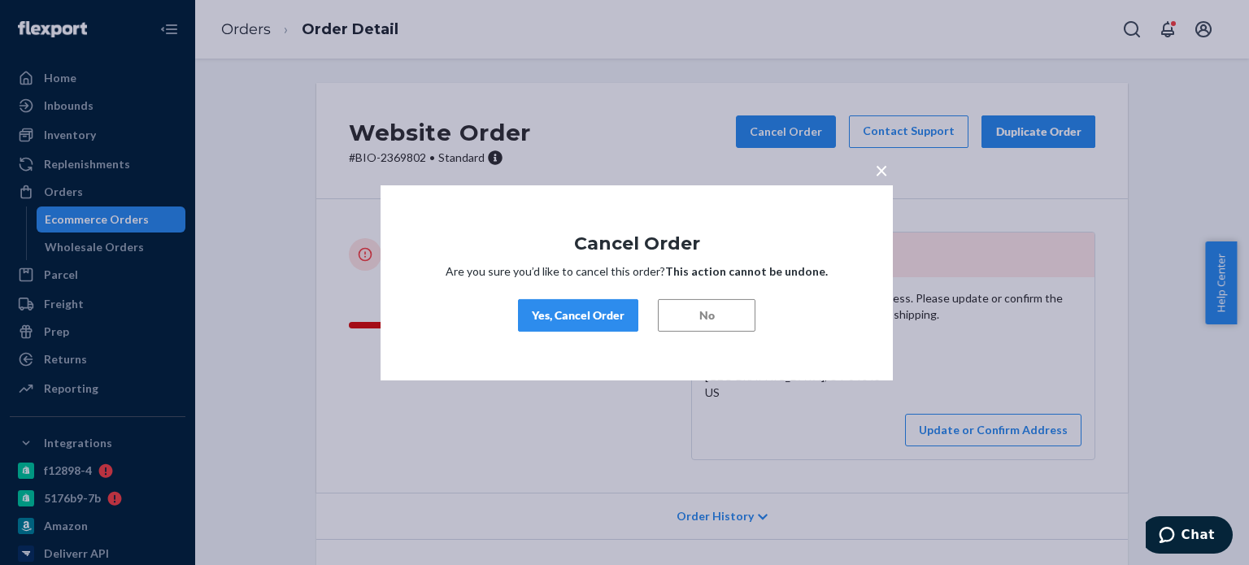
click at [576, 318] on div "Yes, Cancel Order" at bounding box center [578, 315] width 93 height 16
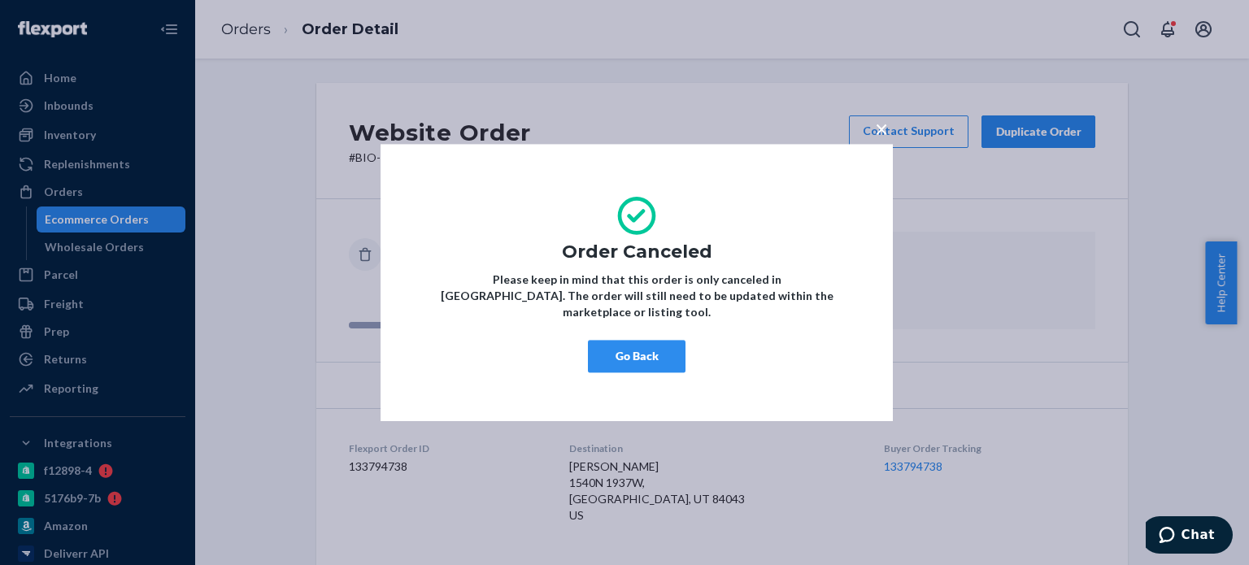
click at [613, 354] on button "Go Back" at bounding box center [637, 356] width 98 height 33
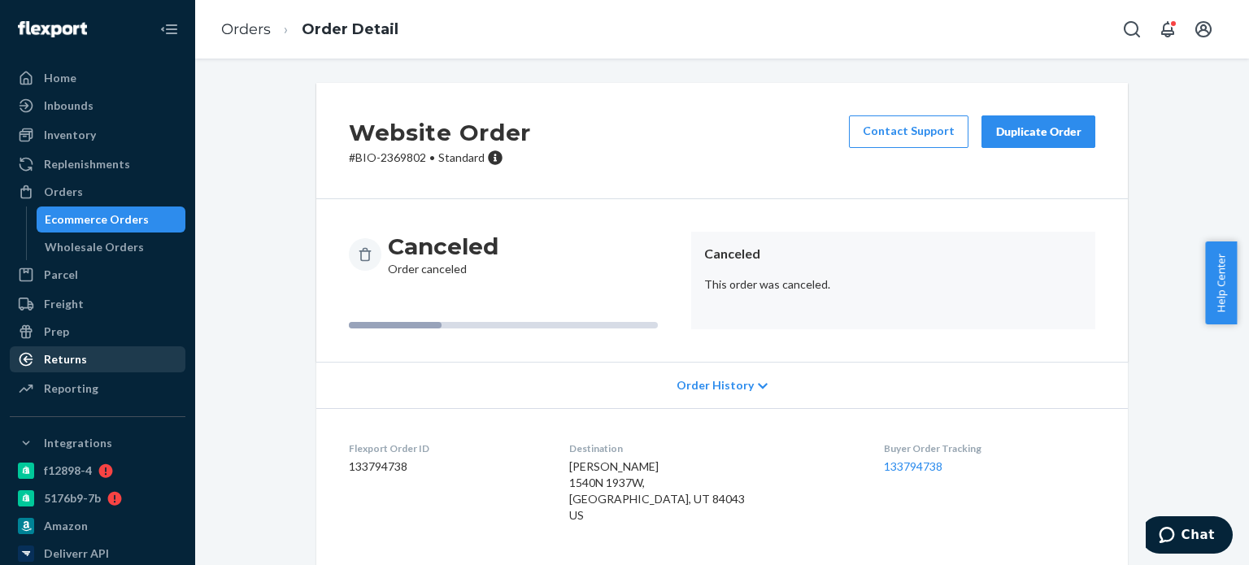
click at [88, 351] on div "Returns" at bounding box center [97, 359] width 172 height 23
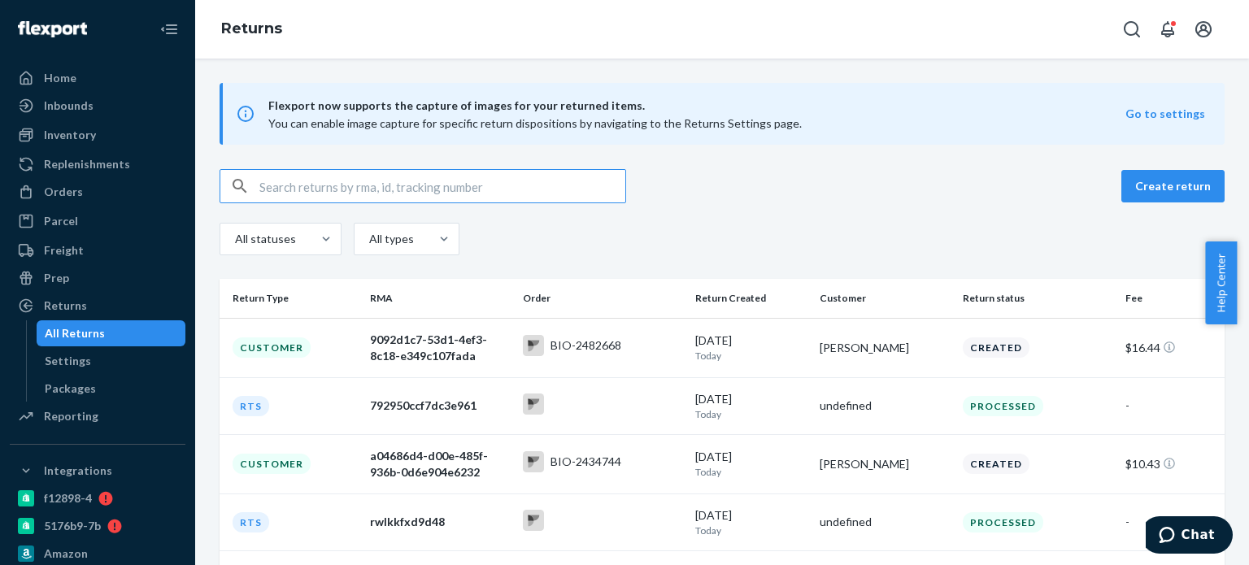
click at [356, 188] on input "text" at bounding box center [442, 186] width 366 height 33
paste input "1Z X8R 171 03 6697 7130"
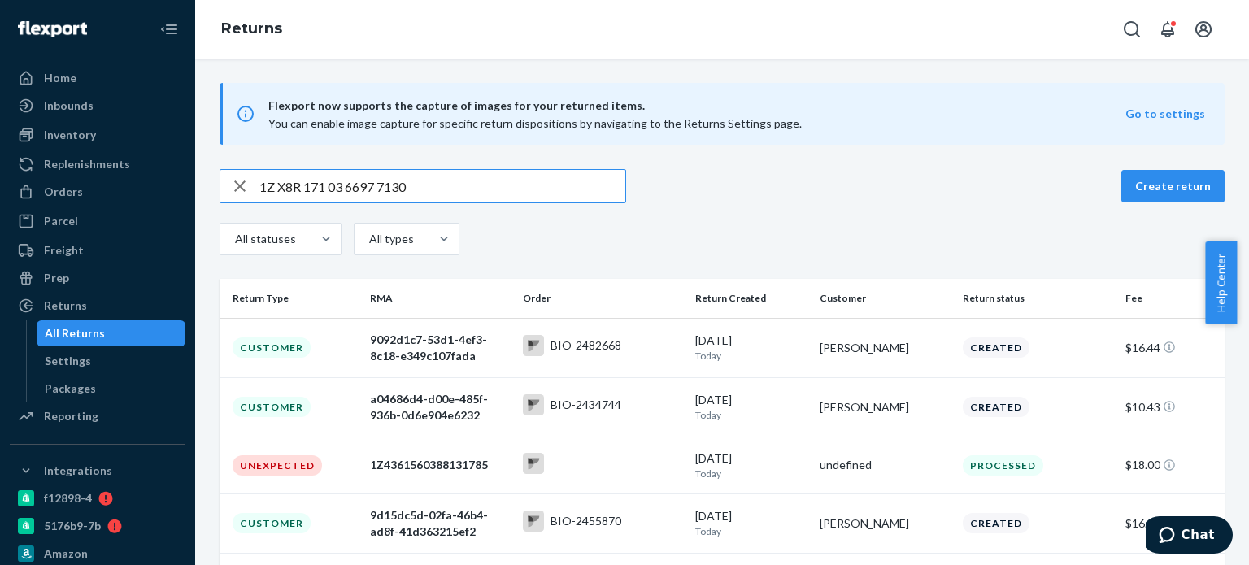
click at [276, 185] on input "1Z X8R 171 03 6697 7130" at bounding box center [442, 186] width 366 height 33
click at [279, 191] on input "1Z X8R 171 03 6697 7130" at bounding box center [442, 186] width 366 height 33
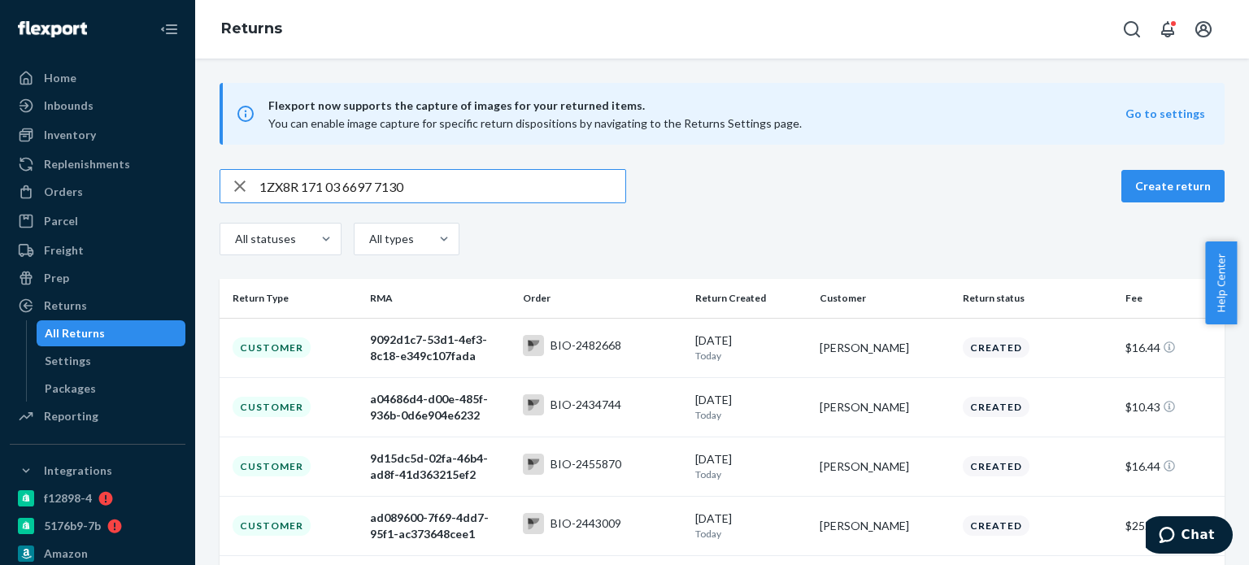
click at [303, 192] on input "1ZX8R 171 03 6697 7130" at bounding box center [442, 186] width 366 height 33
click at [329, 187] on input "1ZX8R171 03 6697 7130" at bounding box center [442, 186] width 366 height 33
click at [325, 188] on input "1ZX8R171 03 6697 7130" at bounding box center [442, 186] width 366 height 33
click at [342, 187] on input "1ZX8R17103 6697 7130" at bounding box center [442, 186] width 366 height 33
click at [371, 190] on input "1ZX8R171036697 7130" at bounding box center [442, 186] width 366 height 33
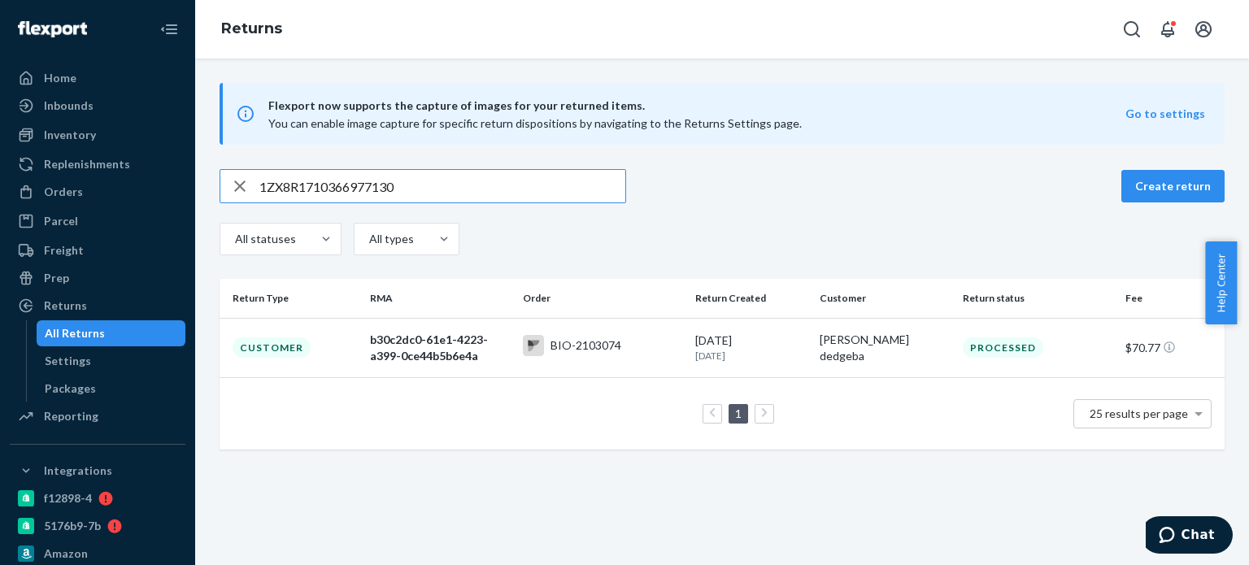
type input "1ZX8R1710366977130"
click at [303, 183] on input "1ZX8R1710366977130" at bounding box center [442, 186] width 366 height 33
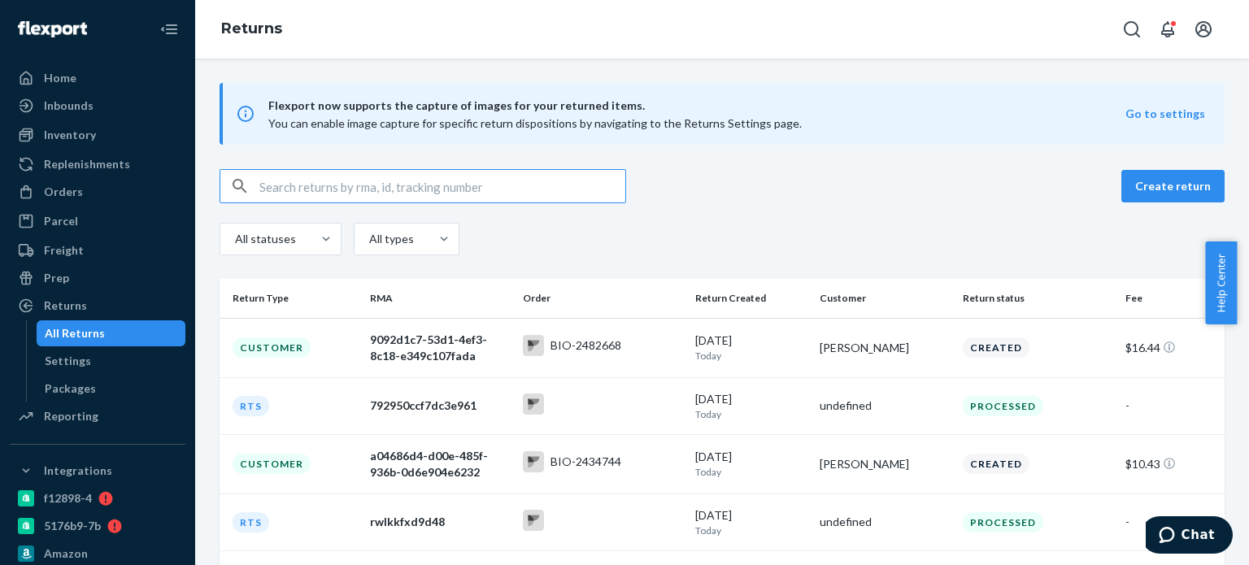
paste input "1ZX8R1710366977130"
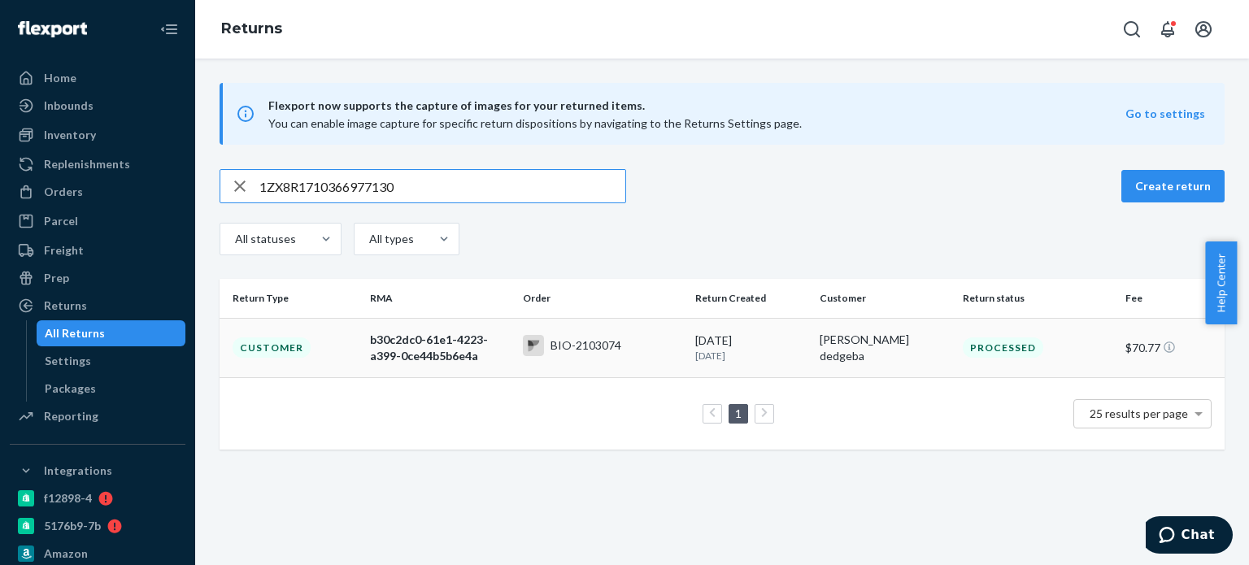
type input "1ZX8R1710366977130"
click at [390, 343] on div "b30c2dc0-61e1-4223-a399-0ce44b5b6e4a" at bounding box center [440, 348] width 140 height 33
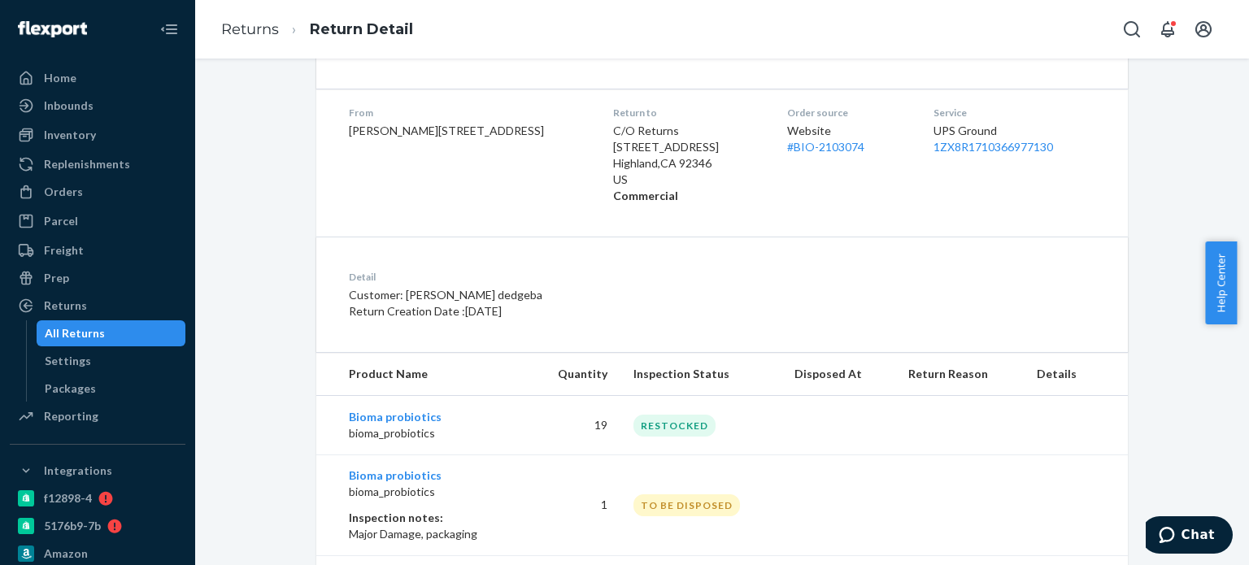
scroll to position [244, 0]
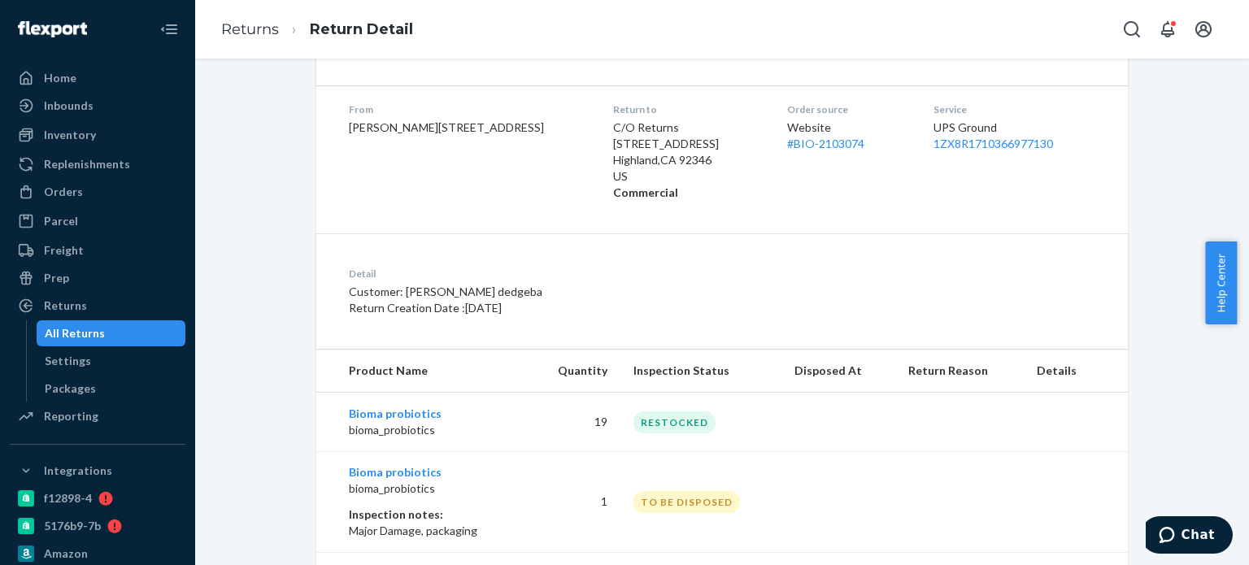
click at [543, 299] on p "Customer: [PERSON_NAME] dedgeba" at bounding box center [584, 292] width 470 height 16
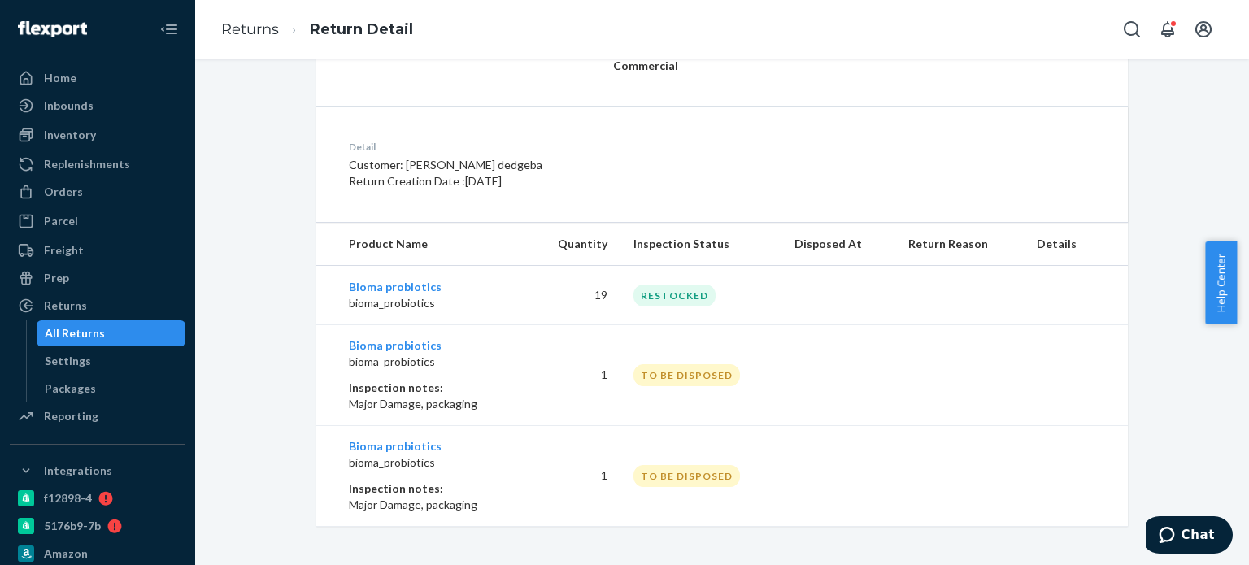
scroll to position [371, 0]
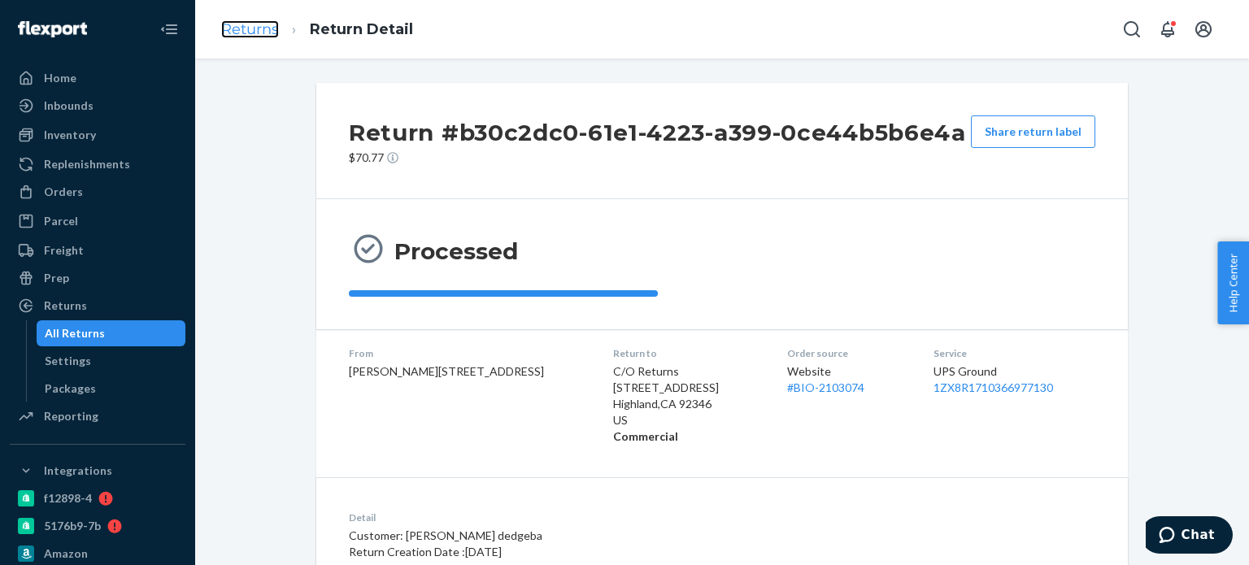
click at [251, 33] on link "Returns" at bounding box center [250, 29] width 58 height 18
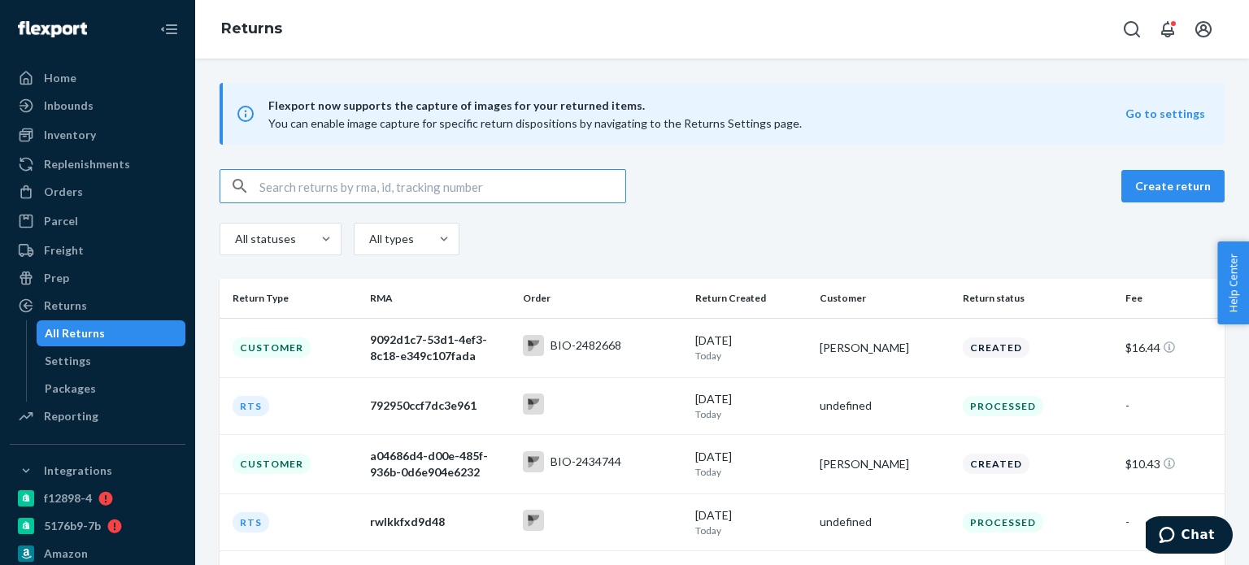
click at [329, 178] on input "text" at bounding box center [442, 186] width 366 height 33
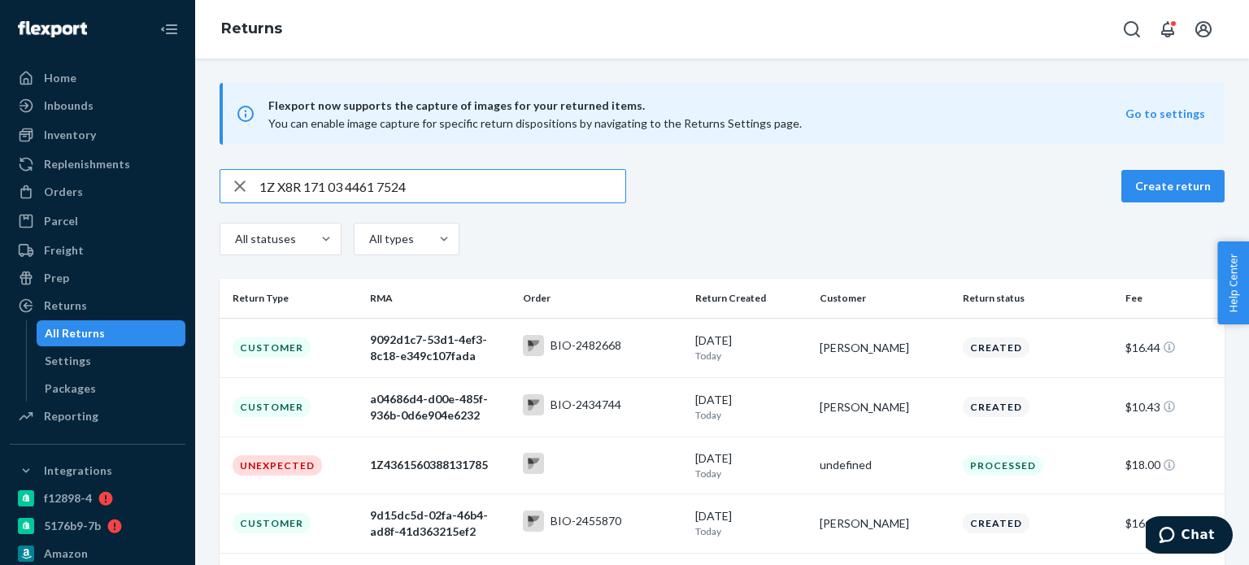
click at [282, 188] on input "1Z X8R 171 03 4461 7524" at bounding box center [442, 186] width 366 height 33
click at [277, 190] on input "1Z X8R 171 03 4461 7524" at bounding box center [442, 186] width 366 height 33
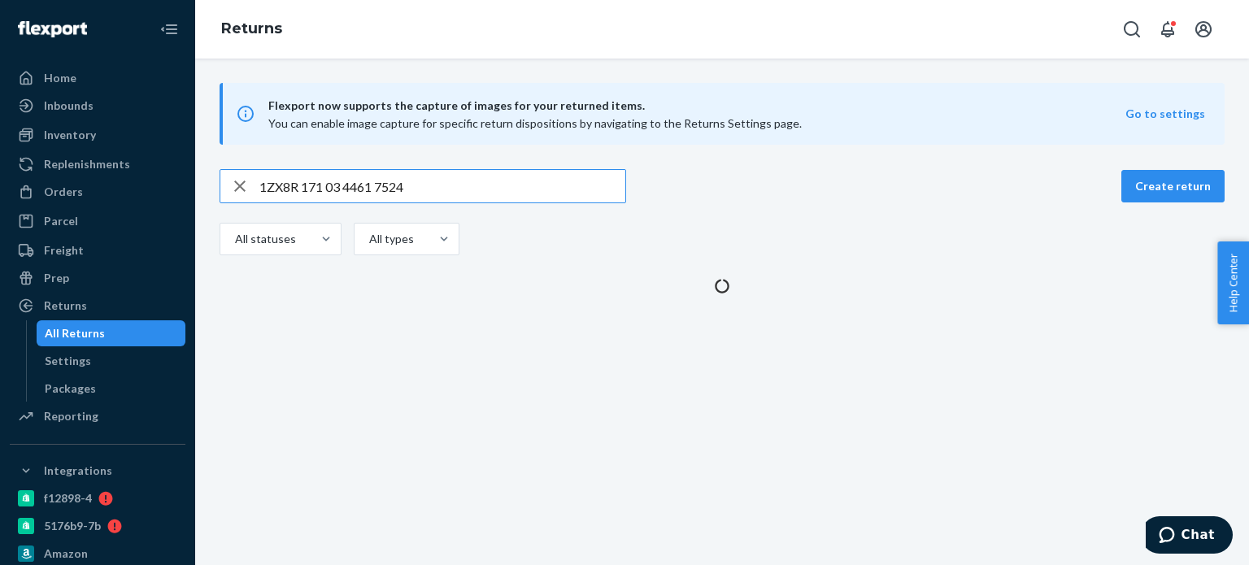
click at [305, 188] on input "1ZX8R 171 03 4461 7524" at bounding box center [442, 186] width 366 height 33
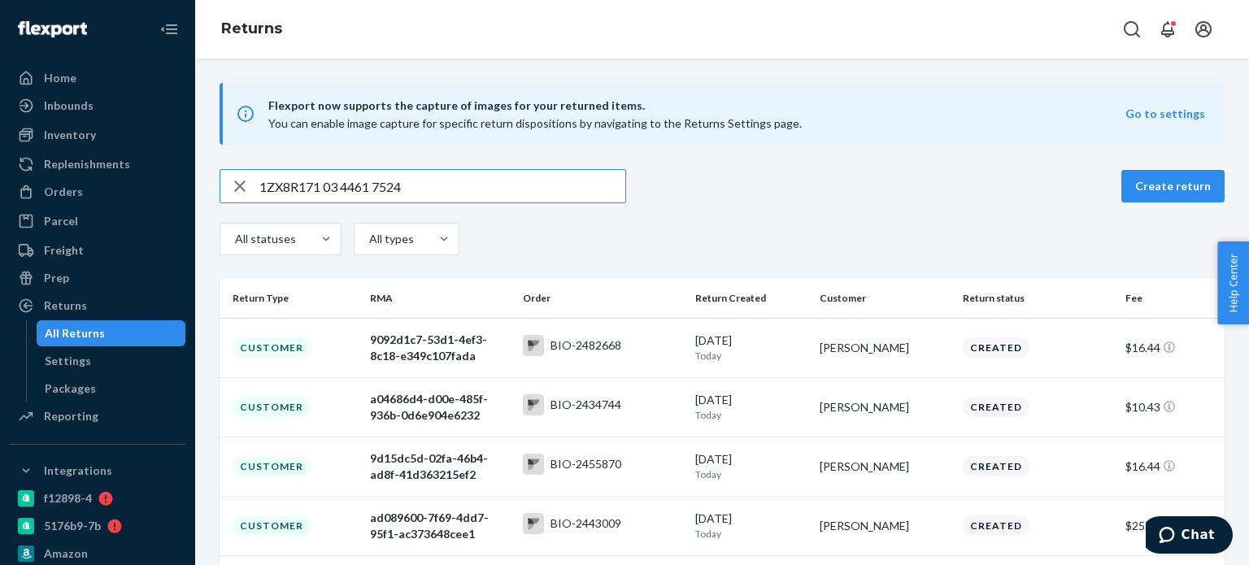
click at [322, 188] on input "1ZX8R171 03 4461 7524" at bounding box center [442, 186] width 366 height 33
click at [319, 188] on input "1ZX8R17 03 4461 7524" at bounding box center [442, 186] width 366 height 33
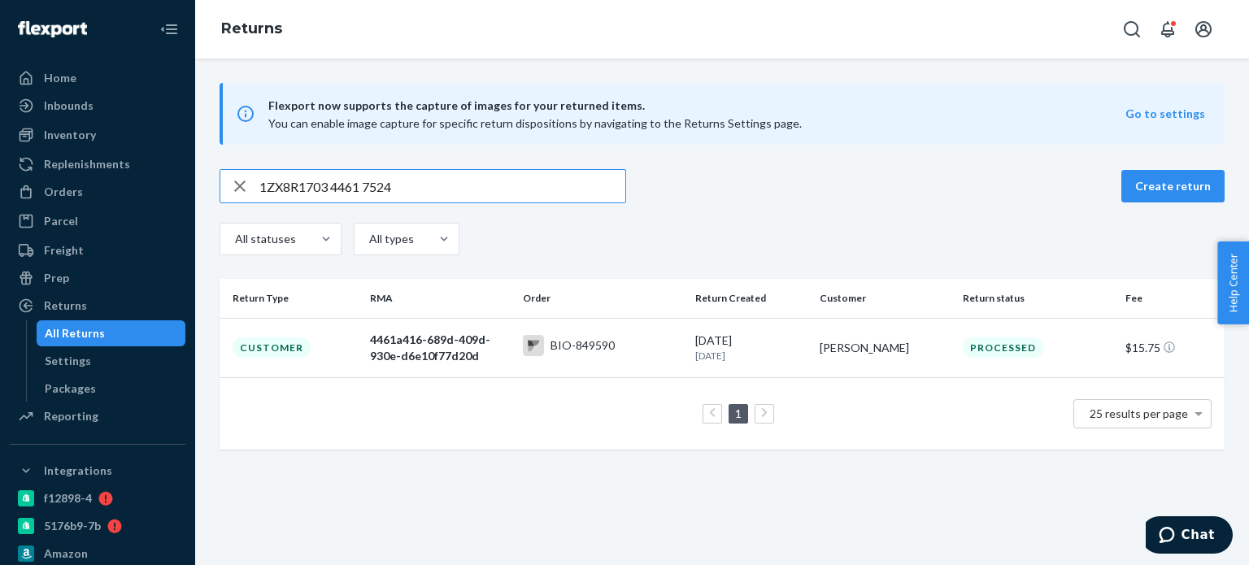
click at [333, 187] on input "1ZX8R1703 4461 7524" at bounding box center [442, 186] width 366 height 33
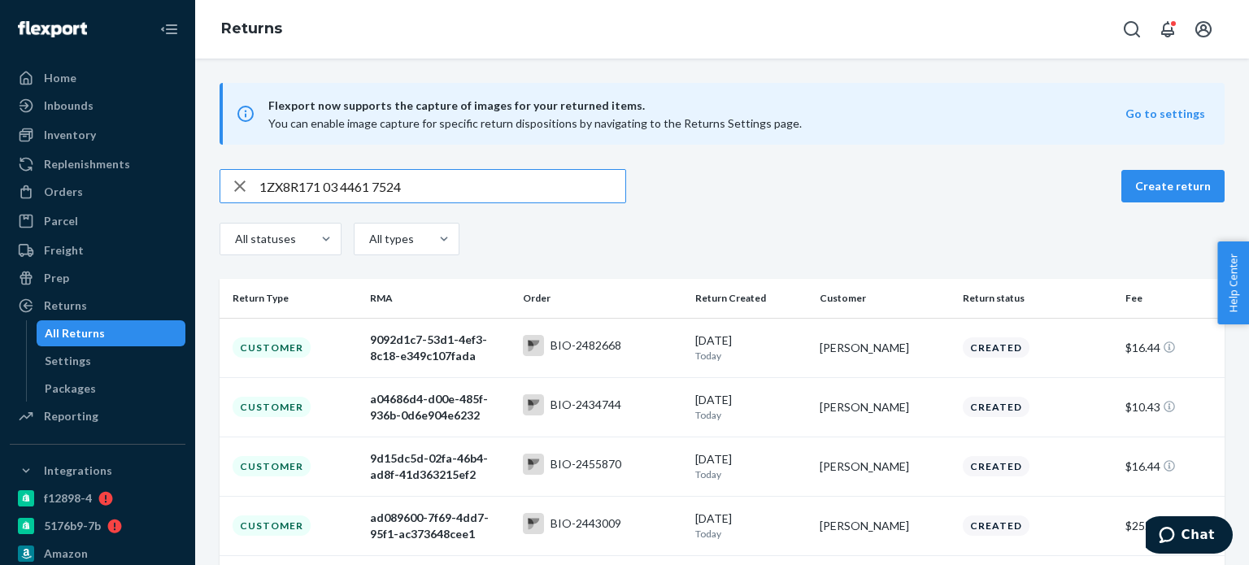
click at [325, 189] on input "1ZX8R171 03 4461 7524" at bounding box center [442, 186] width 366 height 33
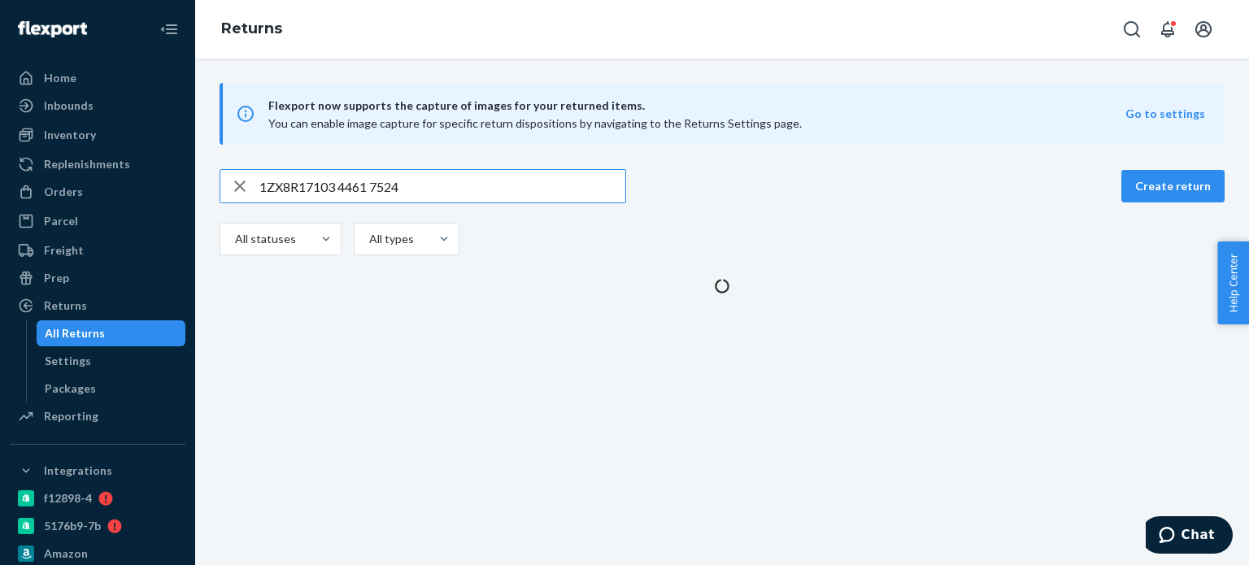
click at [341, 189] on input "1ZX8R17103 4461 7524" at bounding box center [442, 186] width 366 height 33
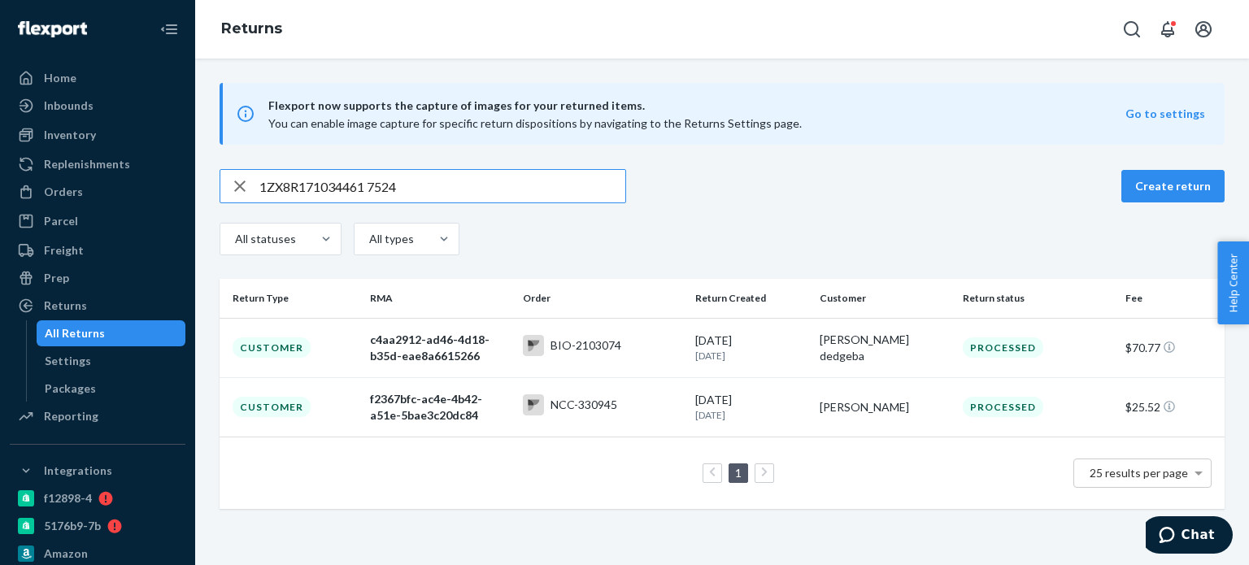
click at [371, 190] on input "1ZX8R171034461 7524" at bounding box center [442, 186] width 366 height 33
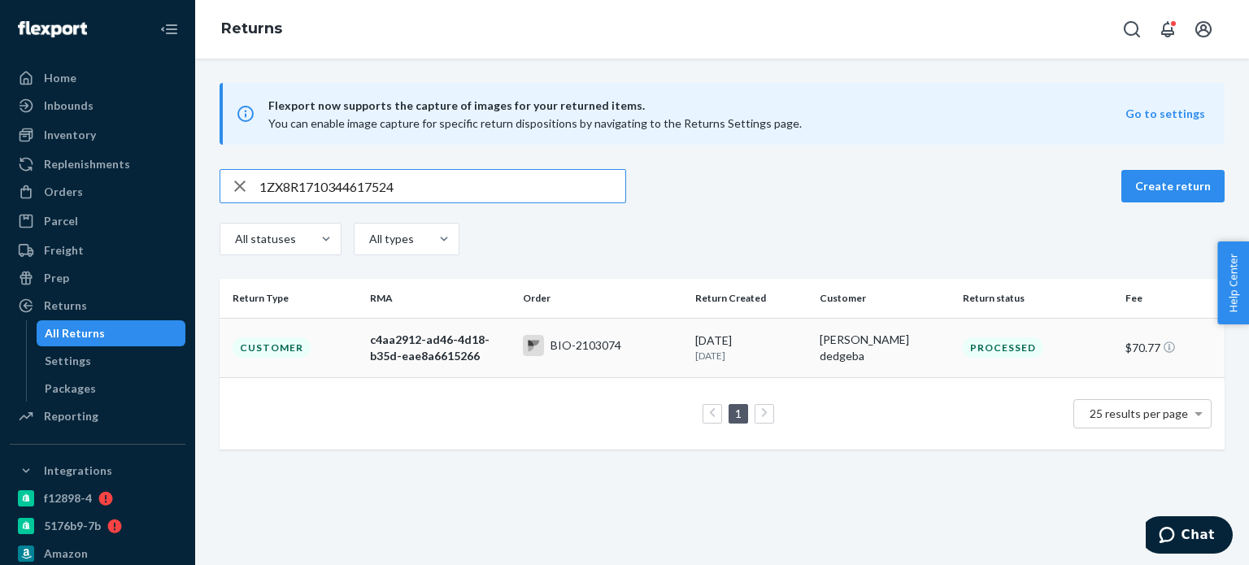
type input "1ZX8R1710344617524"
click at [319, 338] on td "Customer" at bounding box center [292, 347] width 144 height 59
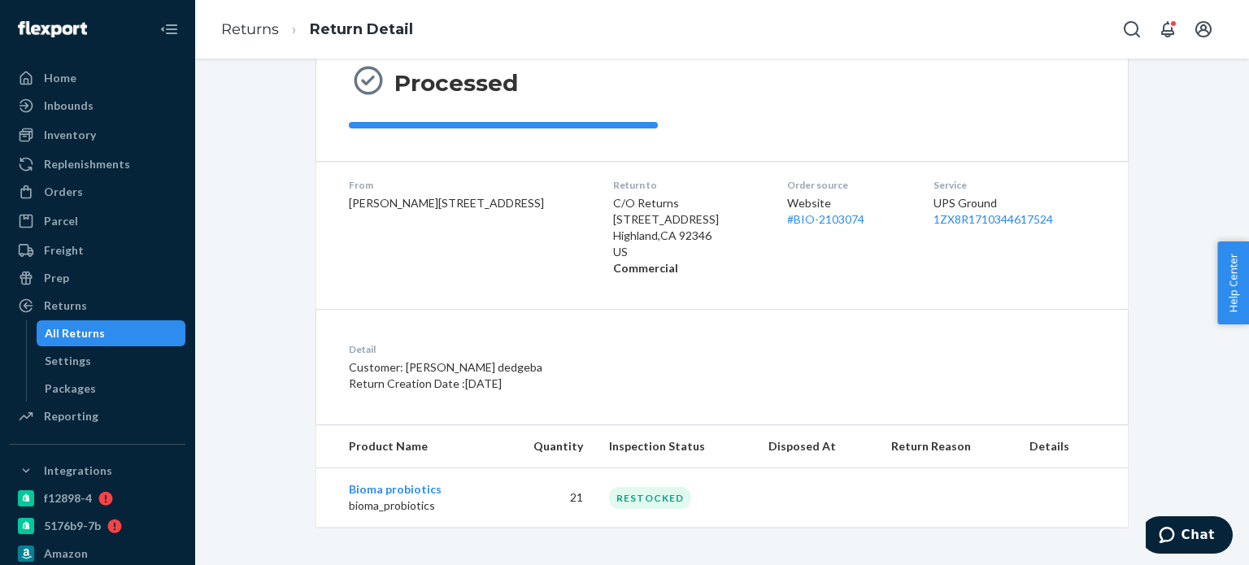
scroll to position [169, 0]
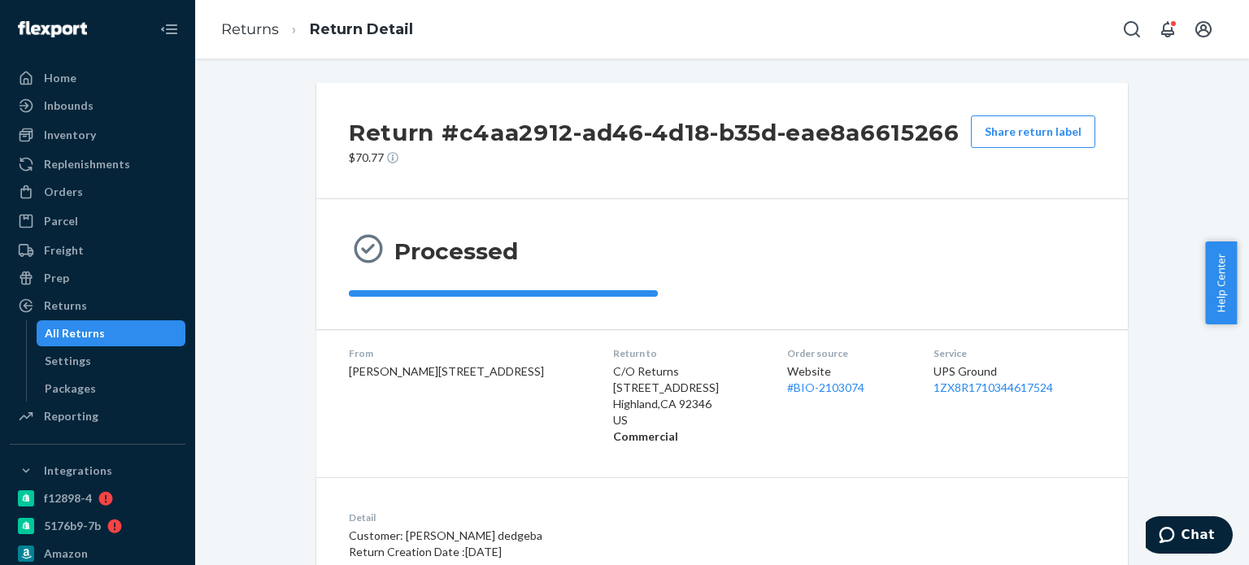
click at [260, 18] on ol "Returns Return Detail" at bounding box center [317, 30] width 218 height 48
click at [260, 28] on link "Returns" at bounding box center [250, 29] width 58 height 18
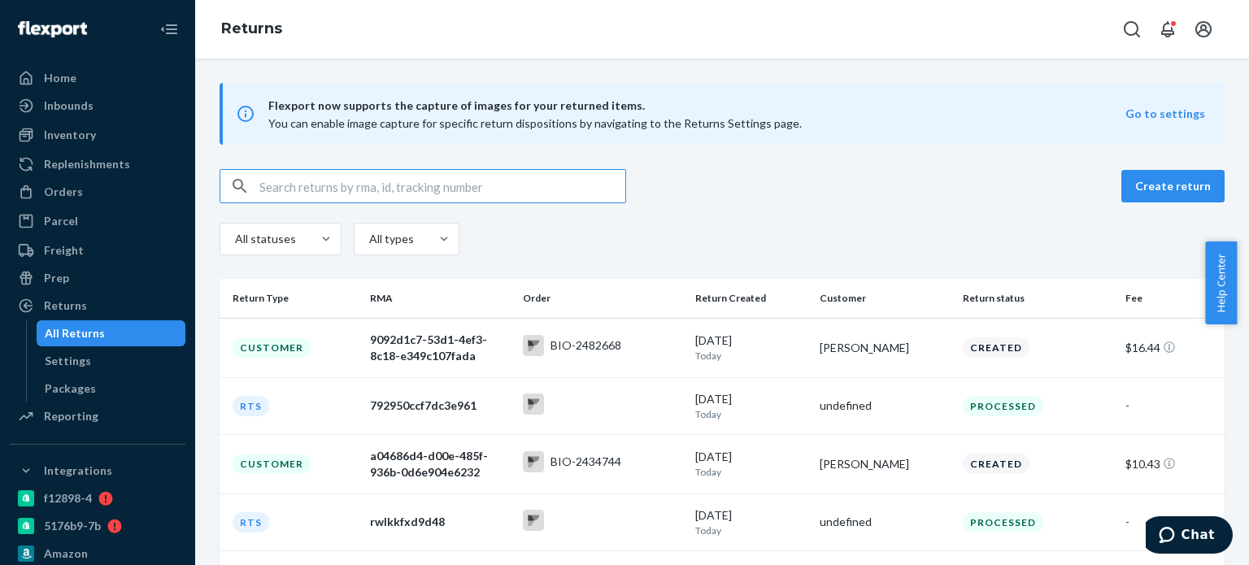
click at [368, 185] on input "text" at bounding box center [442, 186] width 366 height 33
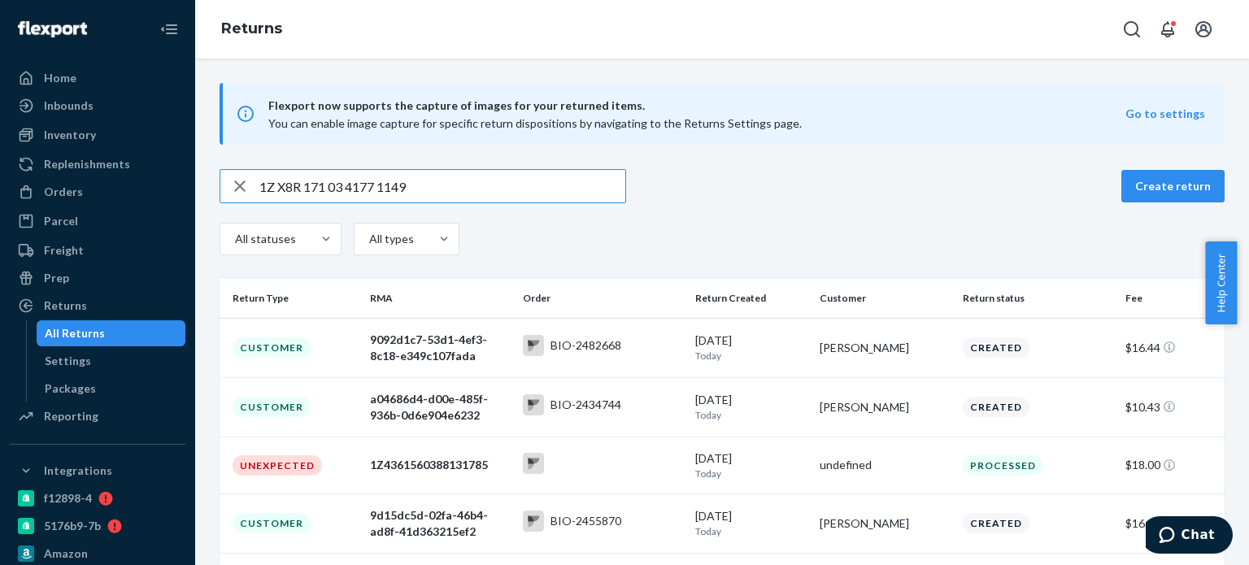
click at [308, 189] on input "1Z X8R 171 03 4177 1149" at bounding box center [442, 186] width 366 height 33
click at [308, 191] on input "1Z X8R 171 03 4177 1149" at bounding box center [442, 186] width 366 height 33
click at [306, 191] on input "1Z X8R 171 03 4177 1149" at bounding box center [442, 186] width 366 height 33
click at [323, 188] on input "1Z X8R171 03 4177 1149" at bounding box center [442, 186] width 366 height 33
click at [329, 191] on input "1Z X8R171 03 4177 1149" at bounding box center [442, 186] width 366 height 33
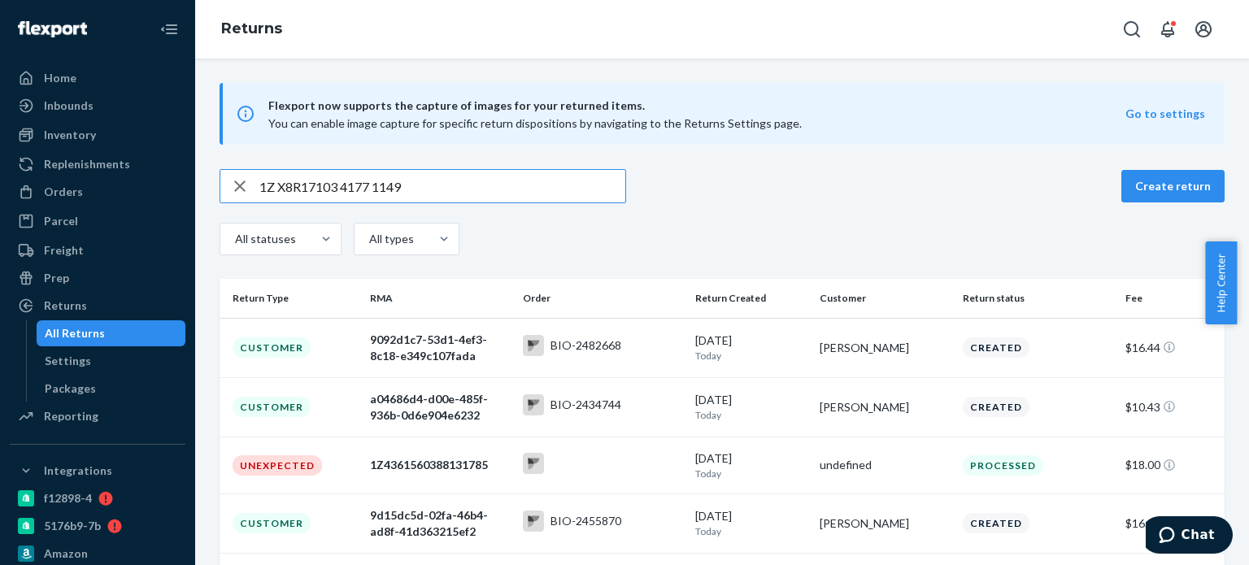
click at [342, 188] on input "1Z X8R17103 4177 1149" at bounding box center [442, 186] width 366 height 33
click at [373, 184] on input "1Z X8R171034177 1149" at bounding box center [442, 186] width 366 height 33
click at [452, 185] on input "1Z X8R1710341771149" at bounding box center [442, 186] width 366 height 33
click at [275, 187] on input "1Z X8R1710341771149" at bounding box center [442, 186] width 366 height 33
click at [279, 187] on input "1Z X8R1710341771149" at bounding box center [442, 186] width 366 height 33
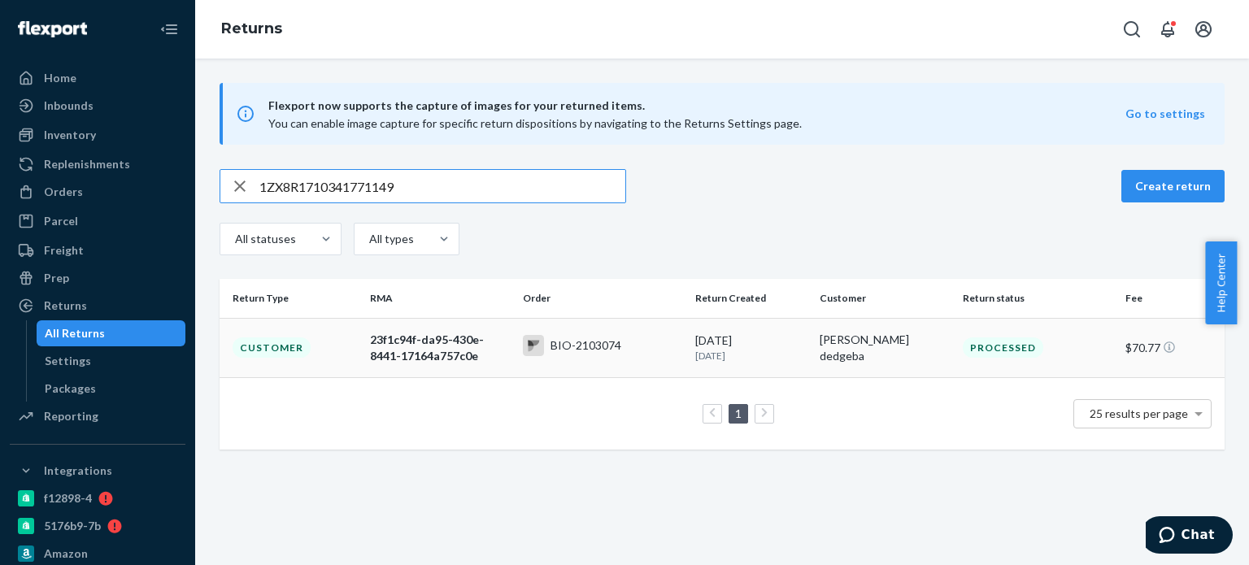
type input "1ZX8R1710341771149"
click at [285, 338] on div "Customer" at bounding box center [272, 348] width 78 height 20
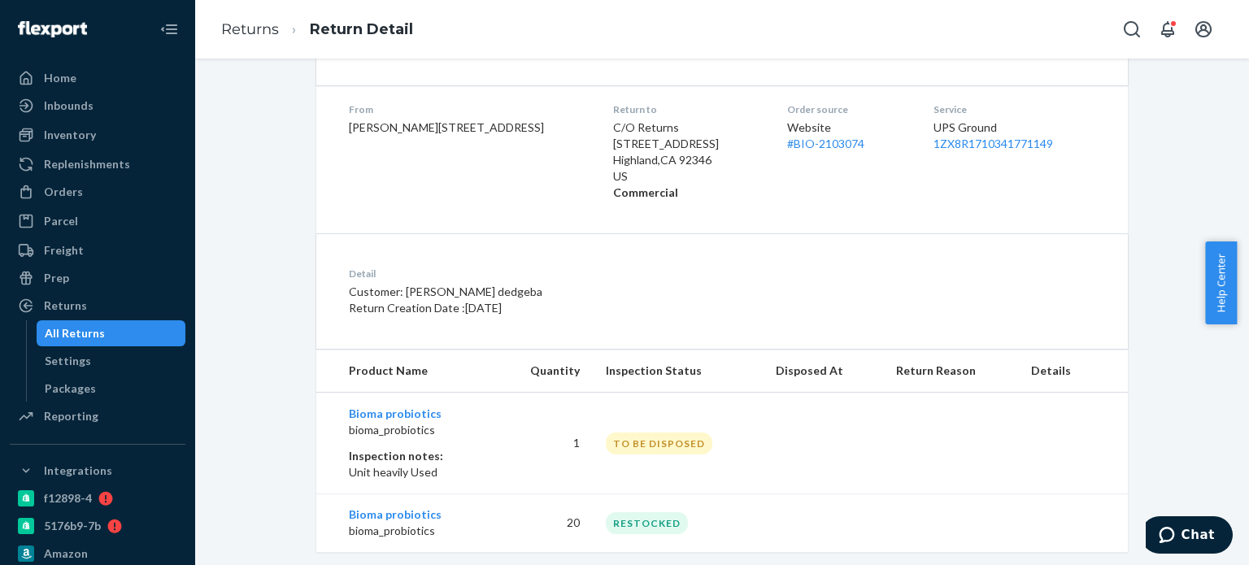
scroll to position [270, 0]
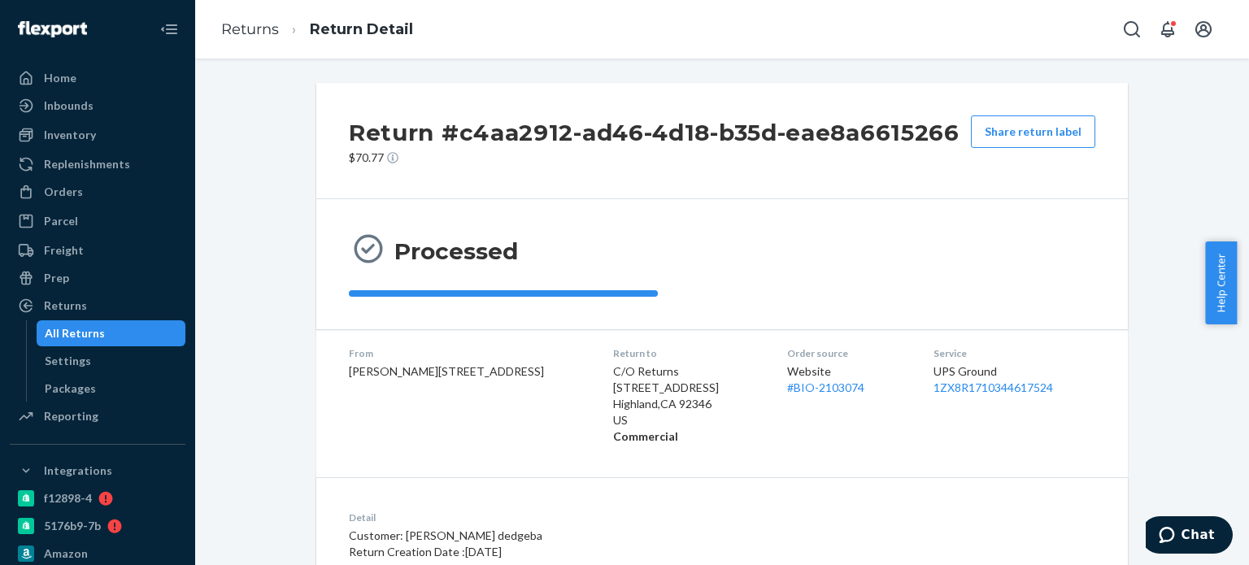
click at [268, 43] on ol "Returns Return Detail" at bounding box center [317, 30] width 218 height 48
click at [268, 35] on link "Returns" at bounding box center [250, 29] width 58 height 18
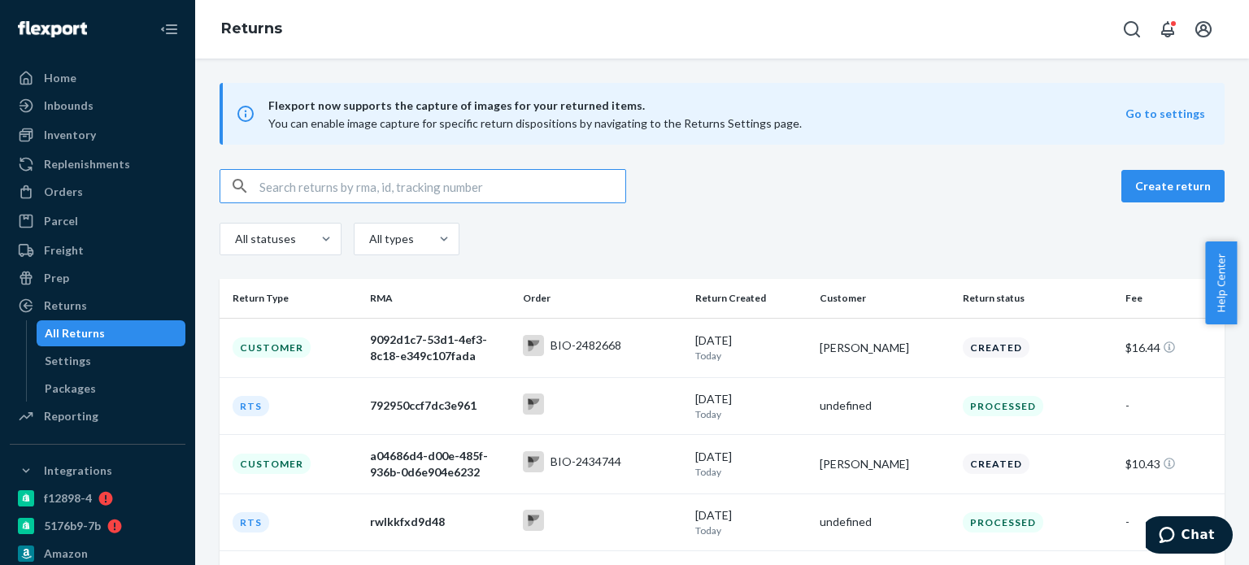
click at [403, 178] on input "text" at bounding box center [442, 186] width 366 height 33
paste input "1Z X8R 171 03 5837 5555"
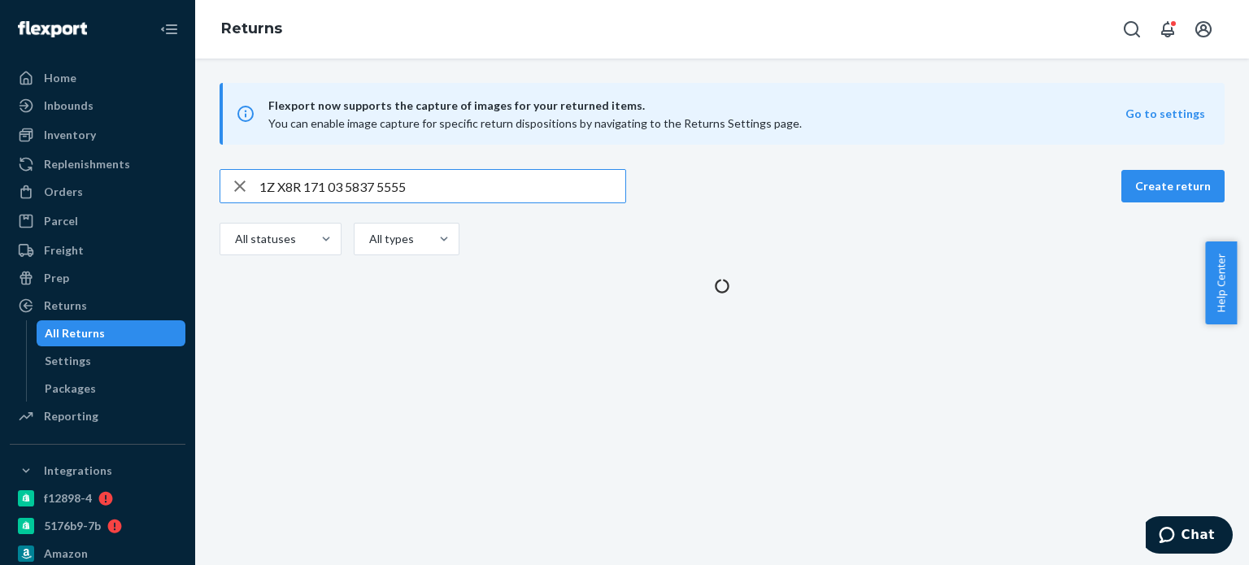
click at [264, 190] on input "1Z X8R 171 03 5837 5555" at bounding box center [442, 186] width 366 height 33
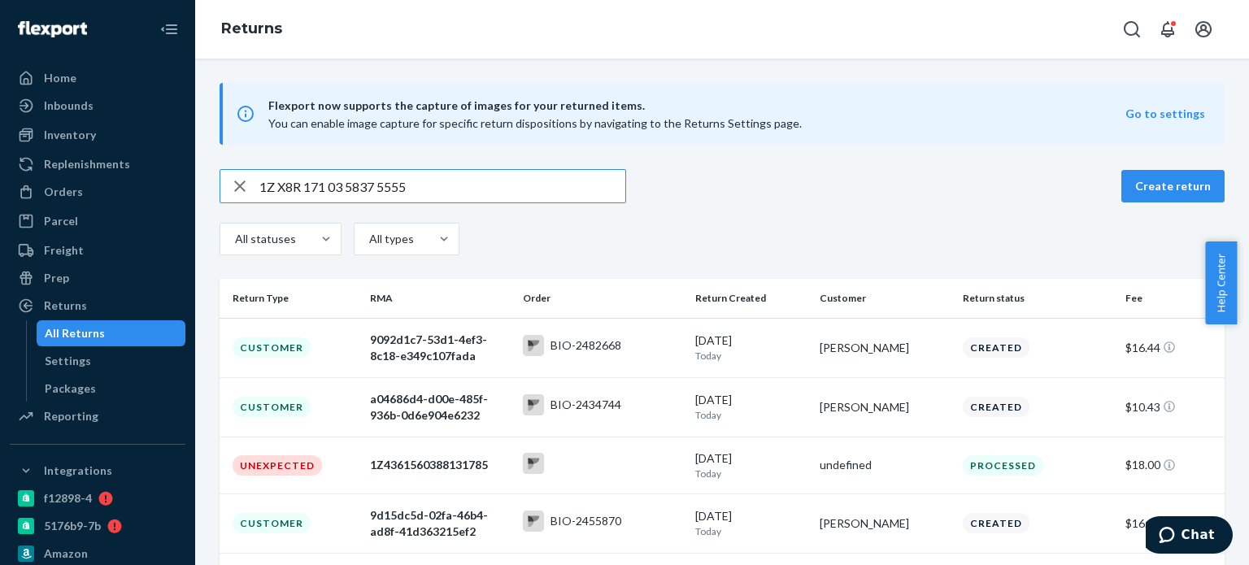
click at [281, 187] on input "1Z X8R 171 03 5837 5555" at bounding box center [442, 186] width 366 height 33
click at [277, 188] on input "1Z X8R 171 03 5837 5555" at bounding box center [442, 186] width 366 height 33
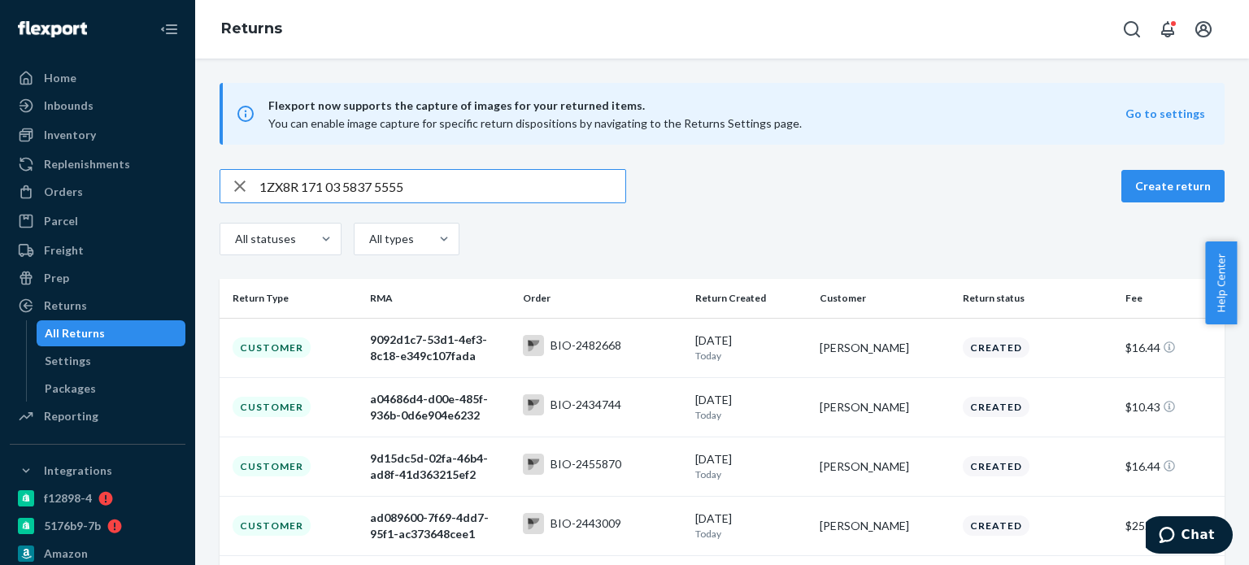
click at [303, 187] on input "1ZX8R 171 03 5837 5555" at bounding box center [442, 186] width 366 height 33
click at [326, 190] on input "1ZX8R171 03 5837 5555" at bounding box center [442, 186] width 366 height 33
click at [338, 190] on input "1ZX8R17103 5837 5555" at bounding box center [442, 186] width 366 height 33
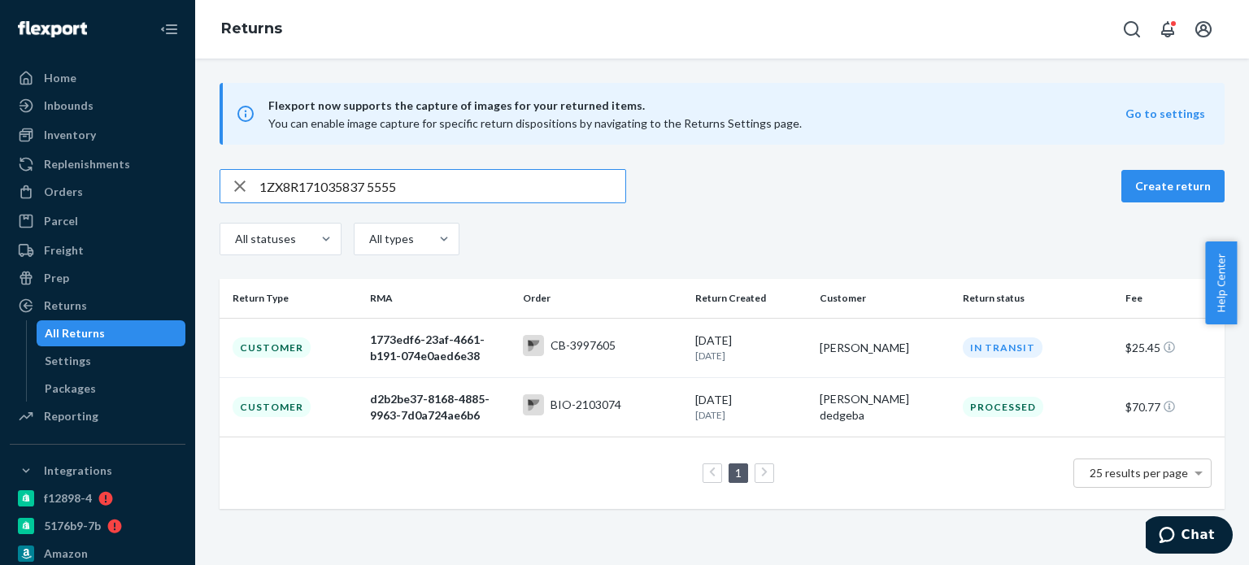
click at [371, 192] on input "1ZX8R171035837 5555" at bounding box center [442, 186] width 366 height 33
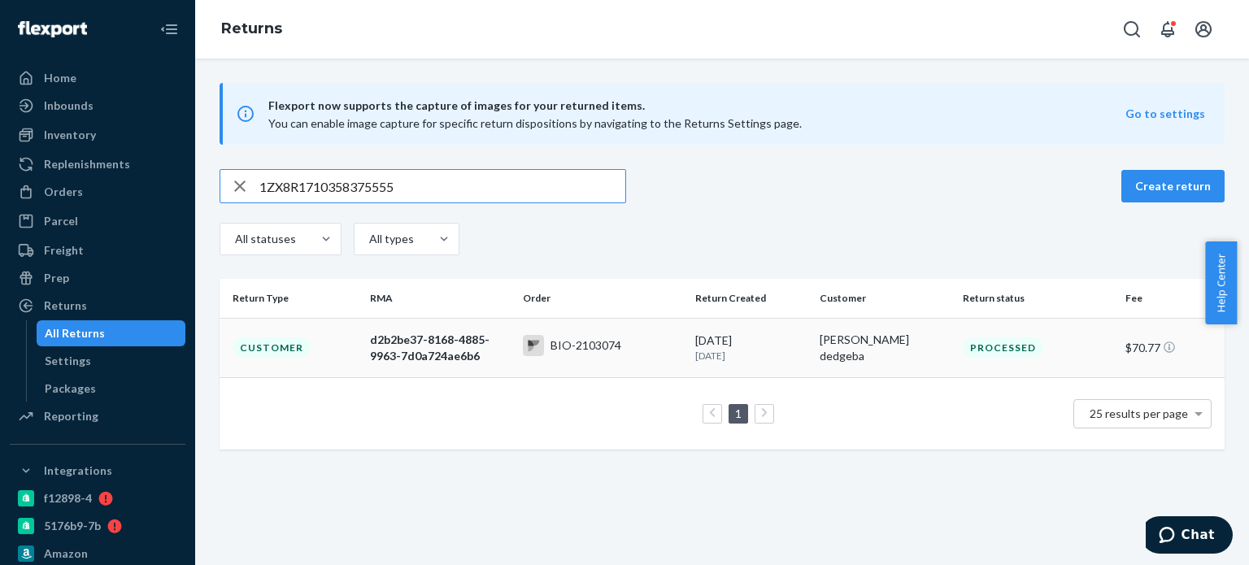
type input "1ZX8R1710358375555"
click at [303, 346] on div "Customer" at bounding box center [272, 348] width 78 height 20
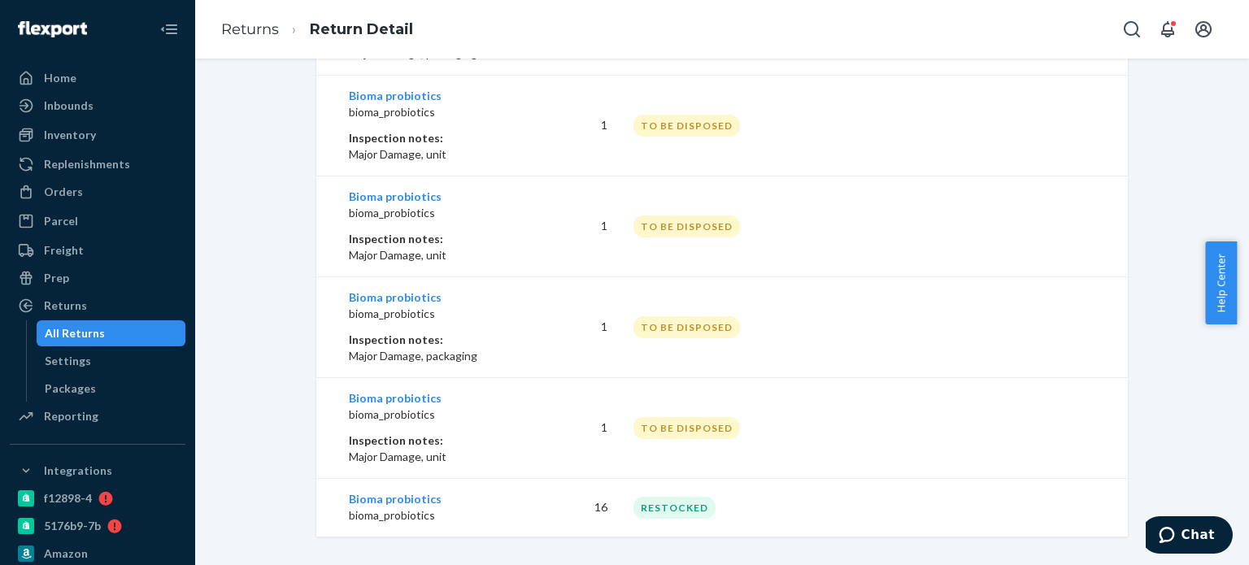
scroll to position [673, 0]
